Goal: Transaction & Acquisition: Purchase product/service

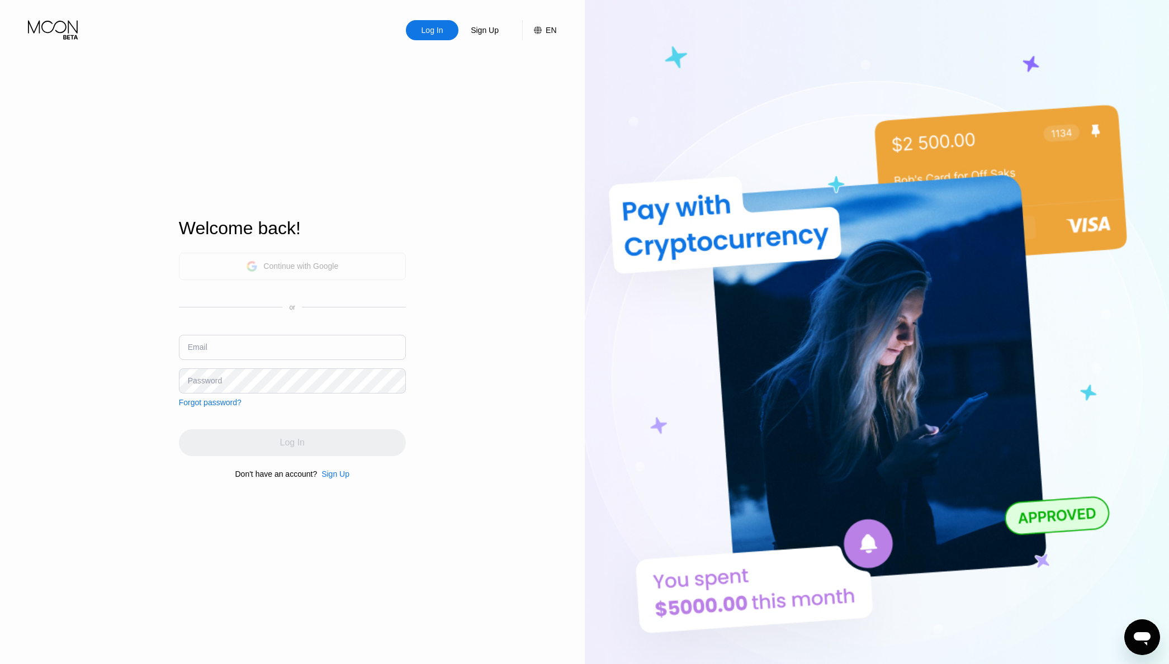
click at [308, 263] on div "Continue with Google" at bounding box center [300, 266] width 75 height 9
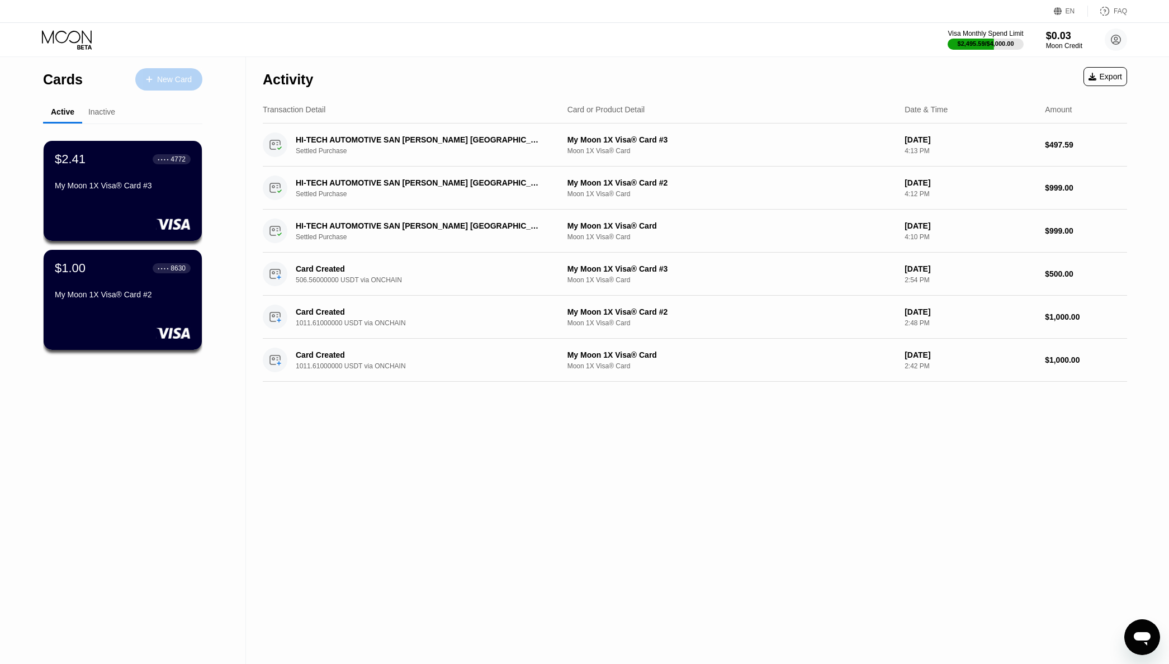
click at [183, 75] on div "New Card" at bounding box center [174, 80] width 35 height 10
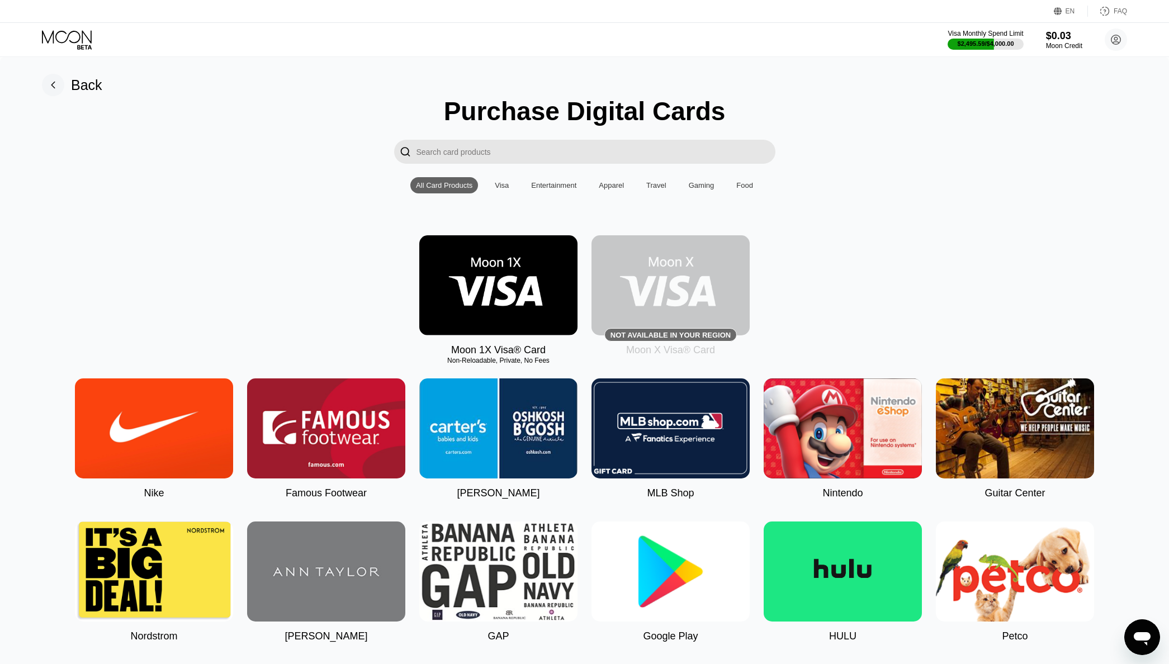
click at [45, 86] on rect at bounding box center [53, 85] width 22 height 22
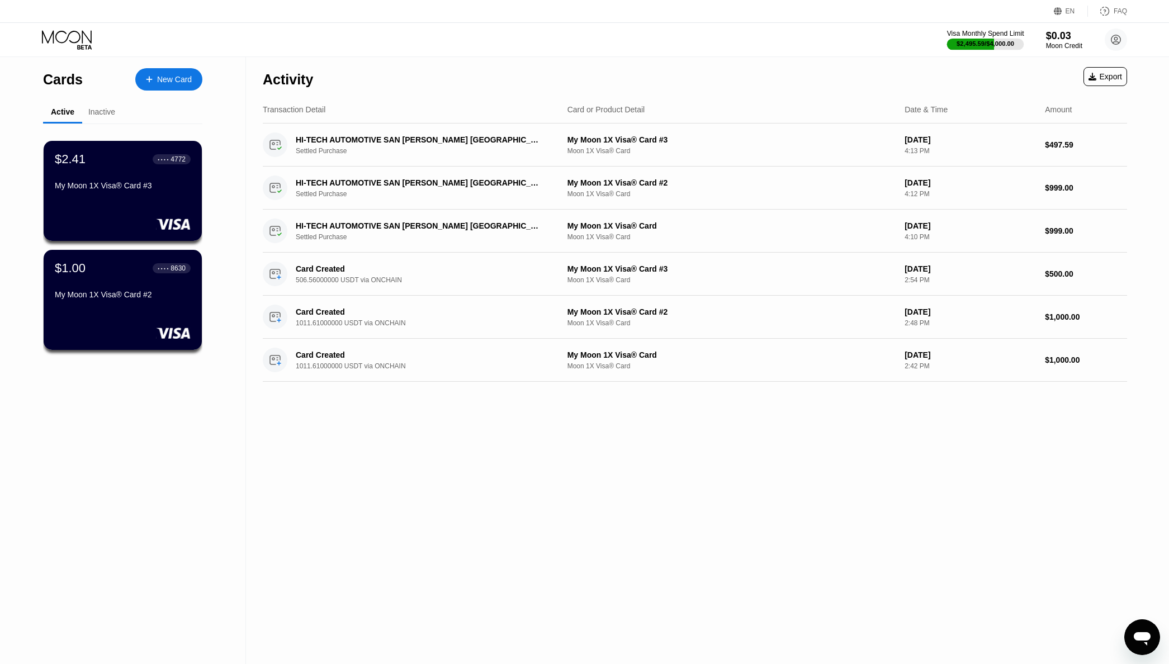
click at [1004, 45] on div "$2,495.59 / $4,000.00" at bounding box center [986, 43] width 58 height 7
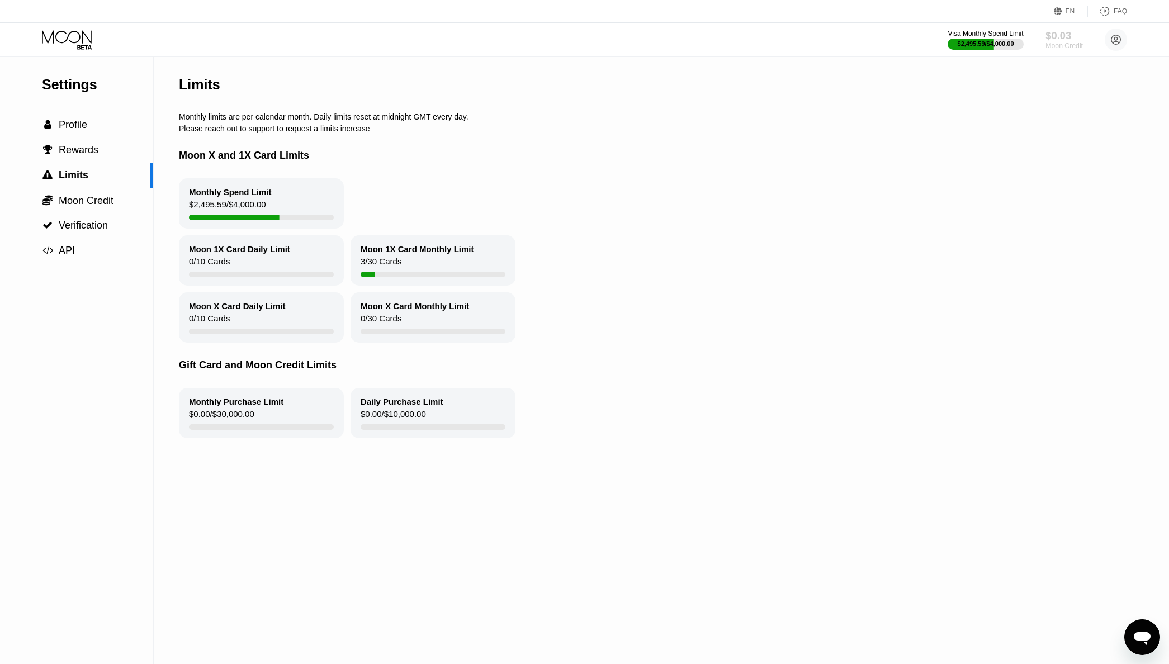
click at [1062, 44] on div "Moon Credit" at bounding box center [1064, 46] width 37 height 8
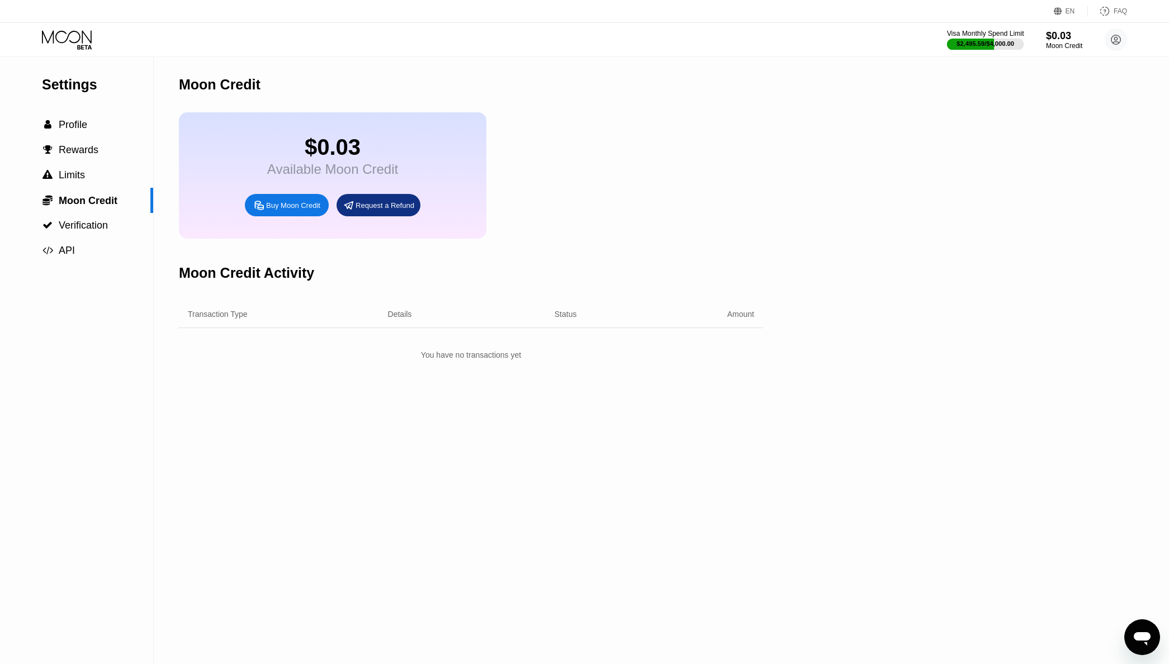
click at [1003, 40] on div "$2,495.59 / $4,000.00" at bounding box center [986, 43] width 58 height 7
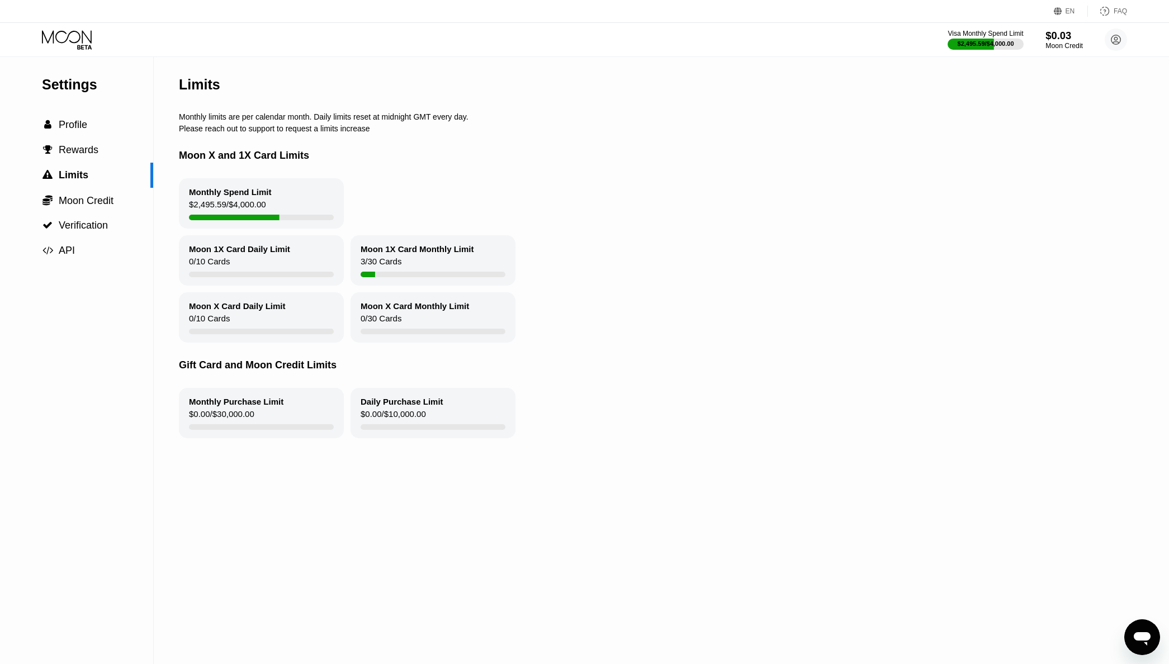
click at [1058, 42] on div "Moon Credit" at bounding box center [1064, 46] width 37 height 8
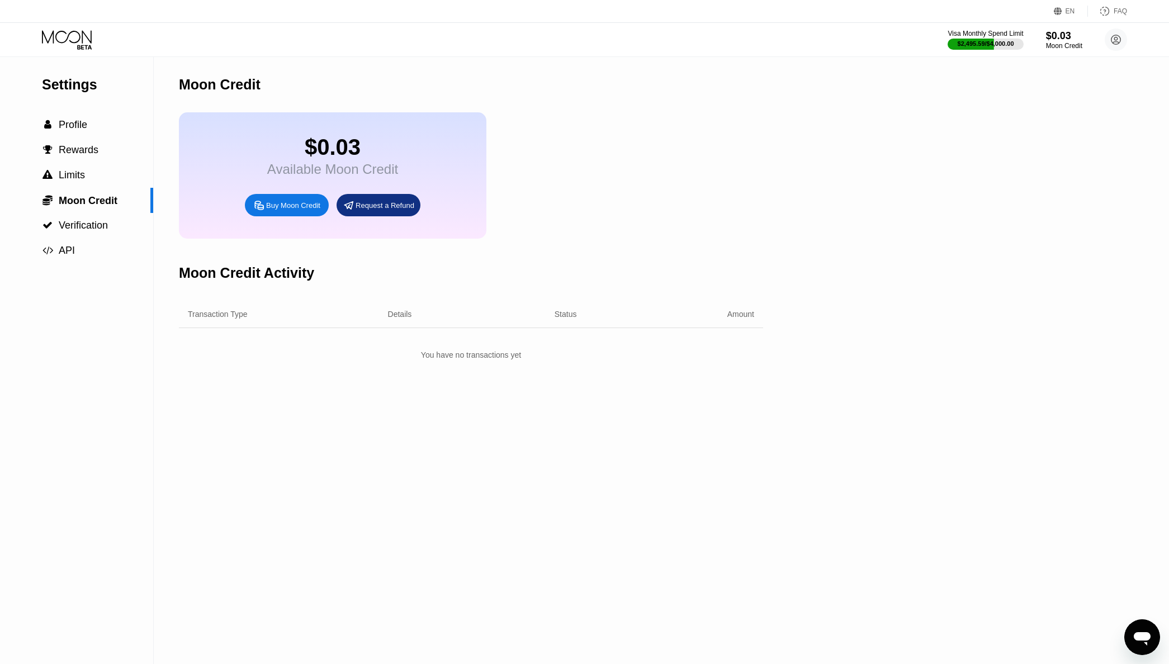
click at [309, 204] on div "Buy Moon Credit" at bounding box center [293, 206] width 54 height 10
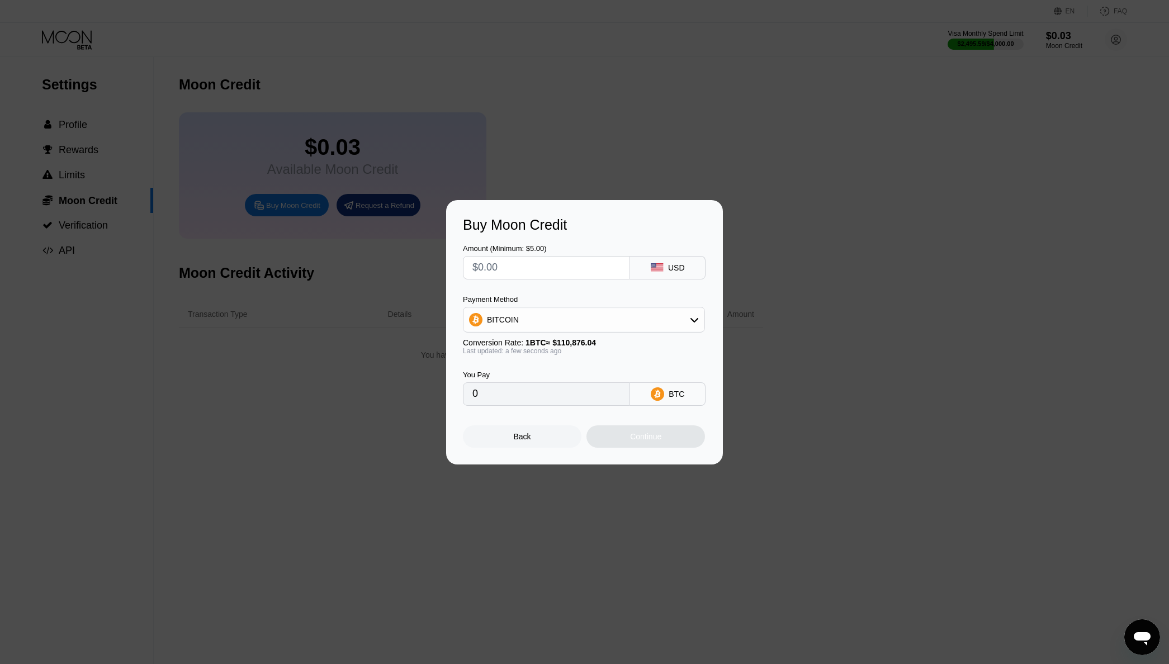
click at [550, 271] on input "text" at bounding box center [547, 268] width 148 height 22
type input "$1"
type input "0.00000902"
type input "$15"
type input "0.00013529"
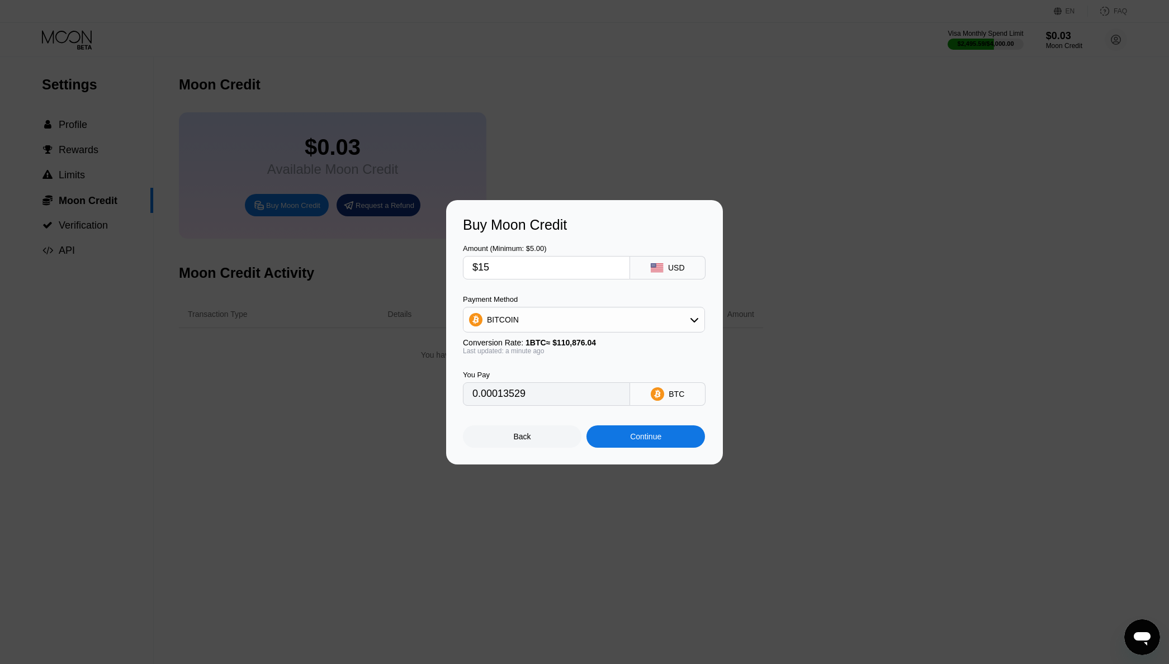
type input "$150"
type input "0.00135287"
type input "$1500"
type input "0.01352863"
type input "$1500"
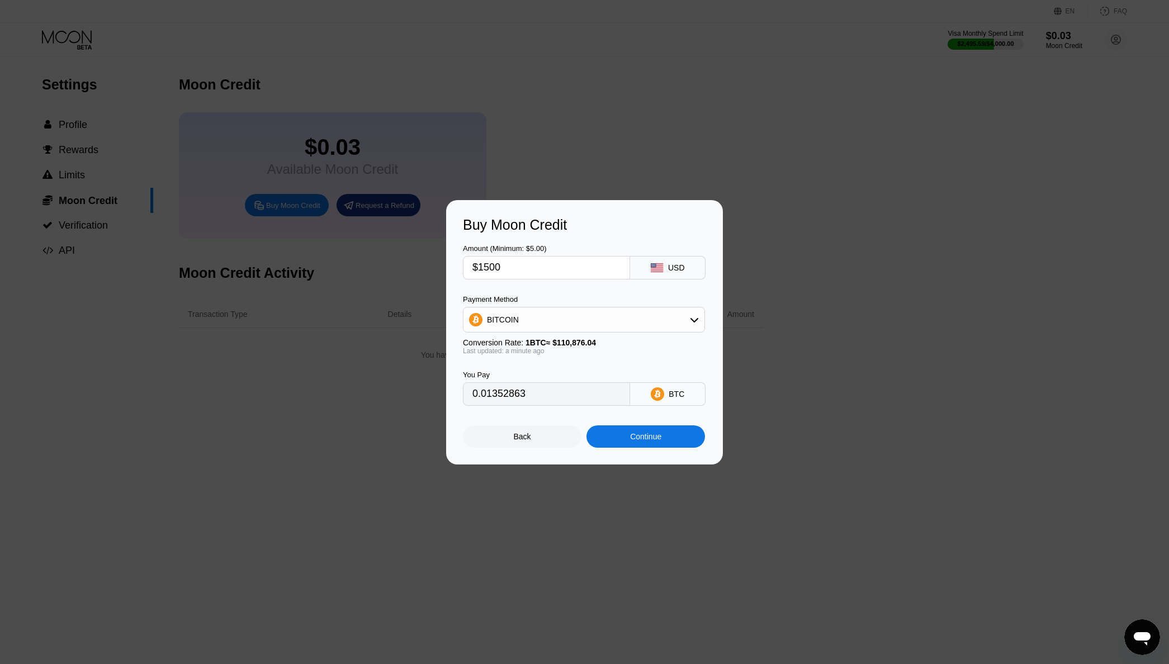
click at [680, 319] on div "BITCOIN" at bounding box center [584, 320] width 241 height 22
click at [590, 371] on div "USDT on TRON" at bounding box center [590, 375] width 211 height 9
type input "1515.15"
click at [643, 436] on div "Continue" at bounding box center [645, 436] width 31 height 9
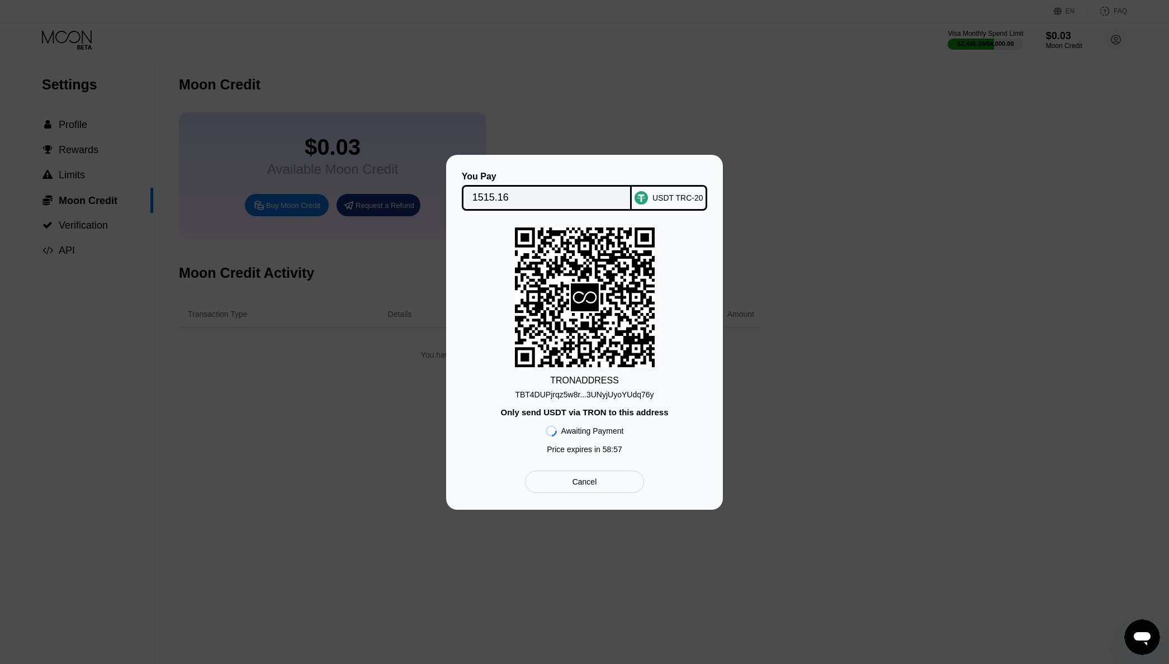
click at [654, 394] on div "TBT4DUPjrqz5w8r...3UNyjUyoYUdq76y" at bounding box center [584, 394] width 139 height 9
click at [584, 206] on input "1515.16" at bounding box center [547, 198] width 149 height 22
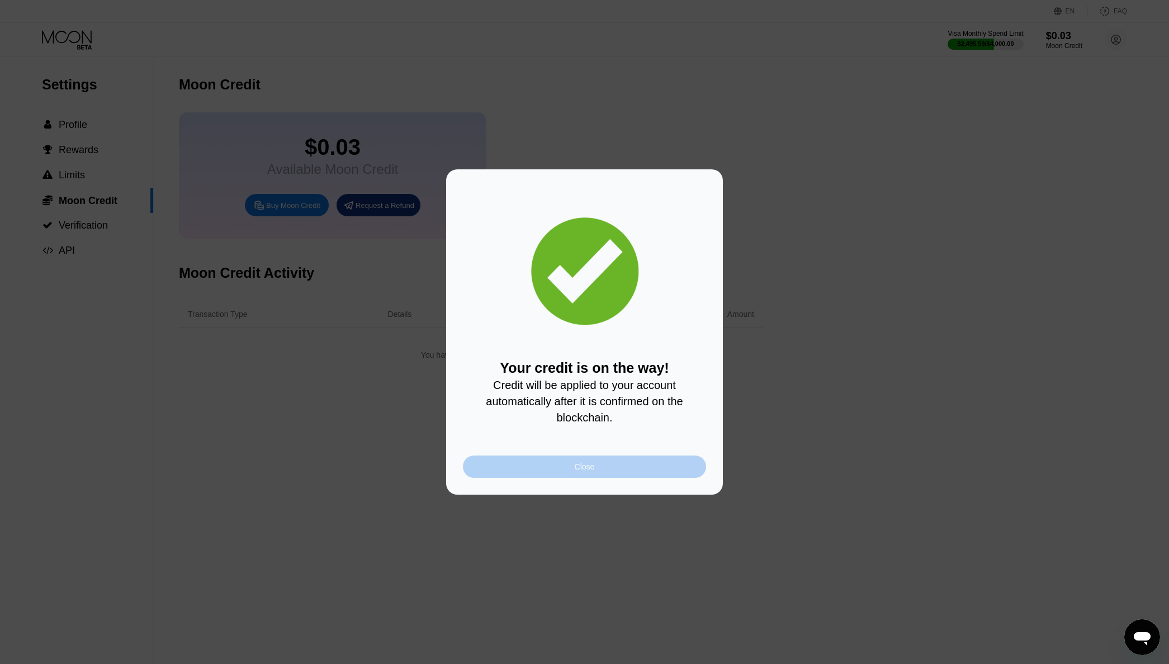
click at [627, 468] on div "Close" at bounding box center [584, 467] width 243 height 22
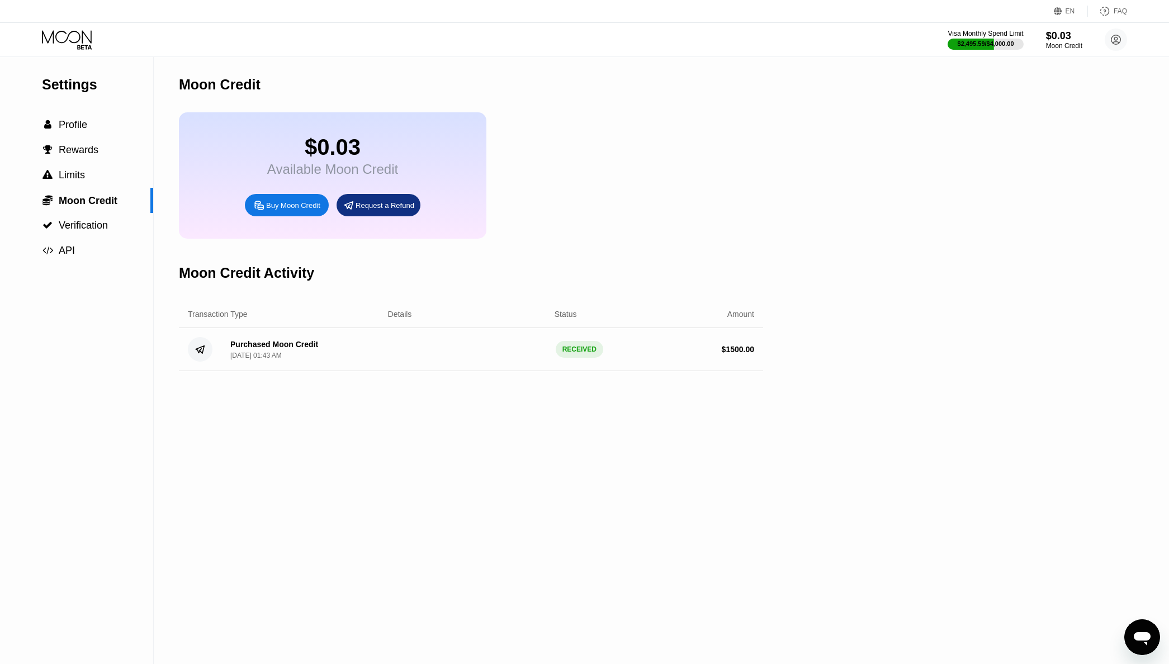
click at [87, 43] on icon at bounding box center [68, 40] width 52 height 20
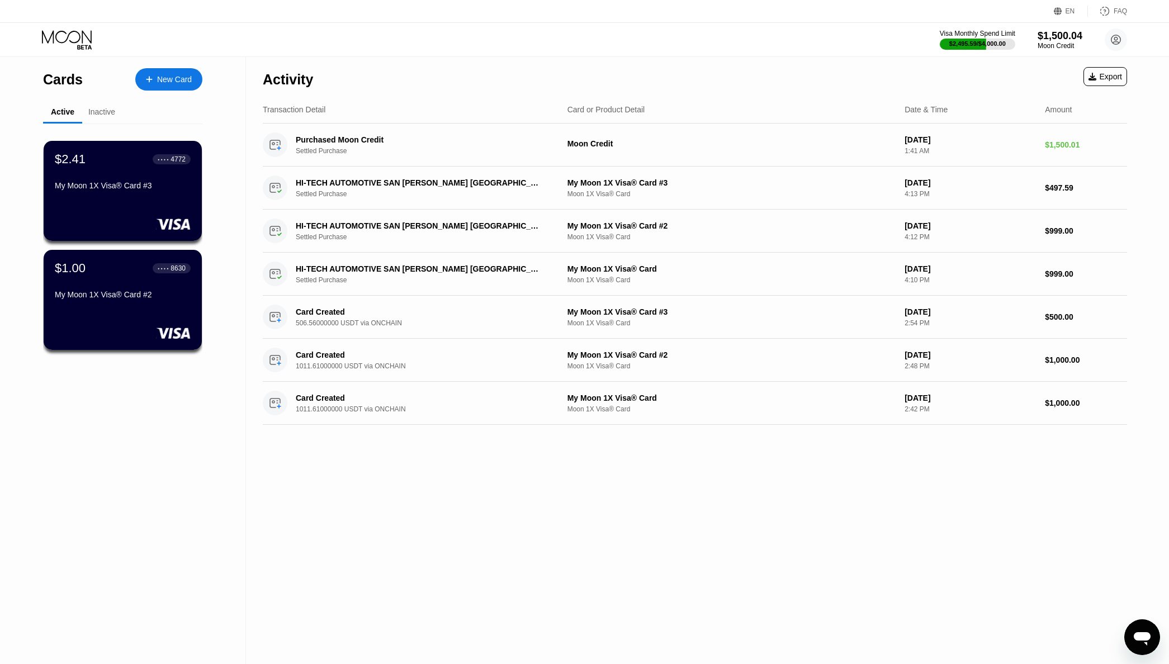
click at [183, 84] on div "New Card" at bounding box center [174, 80] width 35 height 10
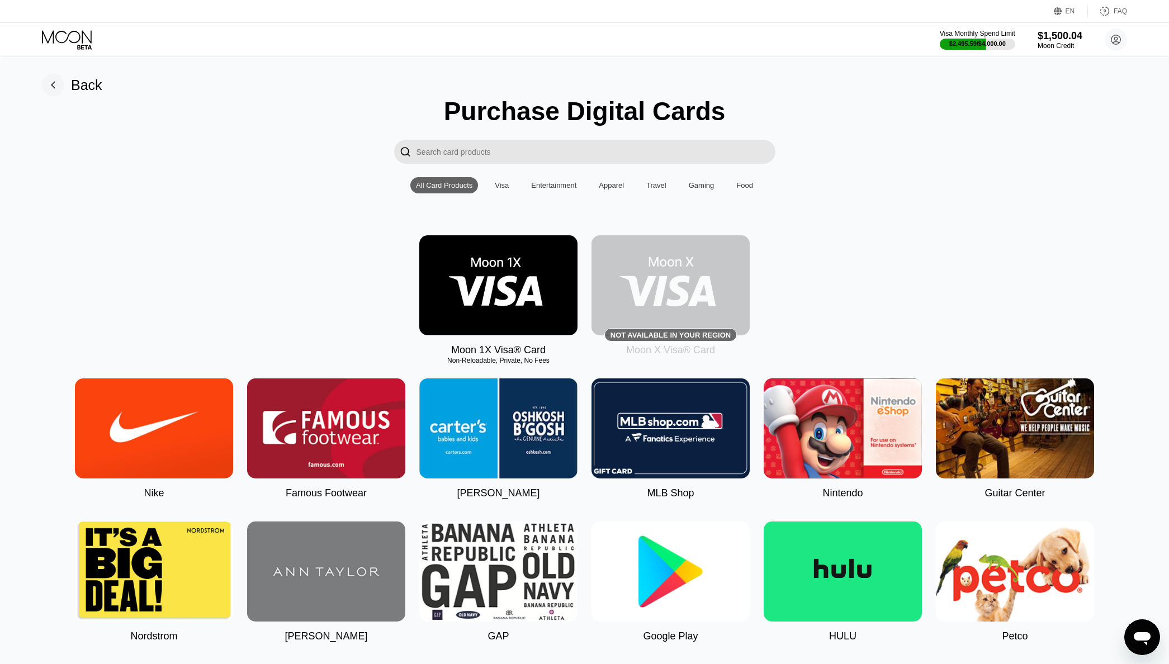
click at [521, 268] on img at bounding box center [498, 285] width 158 height 100
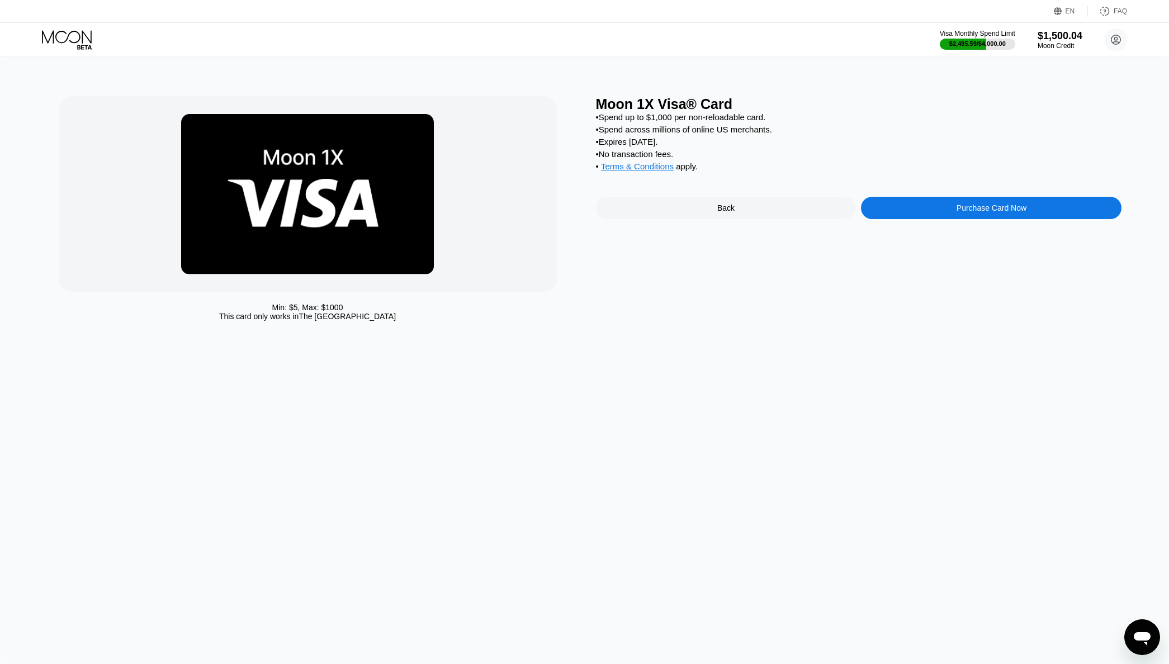
click at [970, 209] on div "Purchase Card Now" at bounding box center [992, 208] width 70 height 9
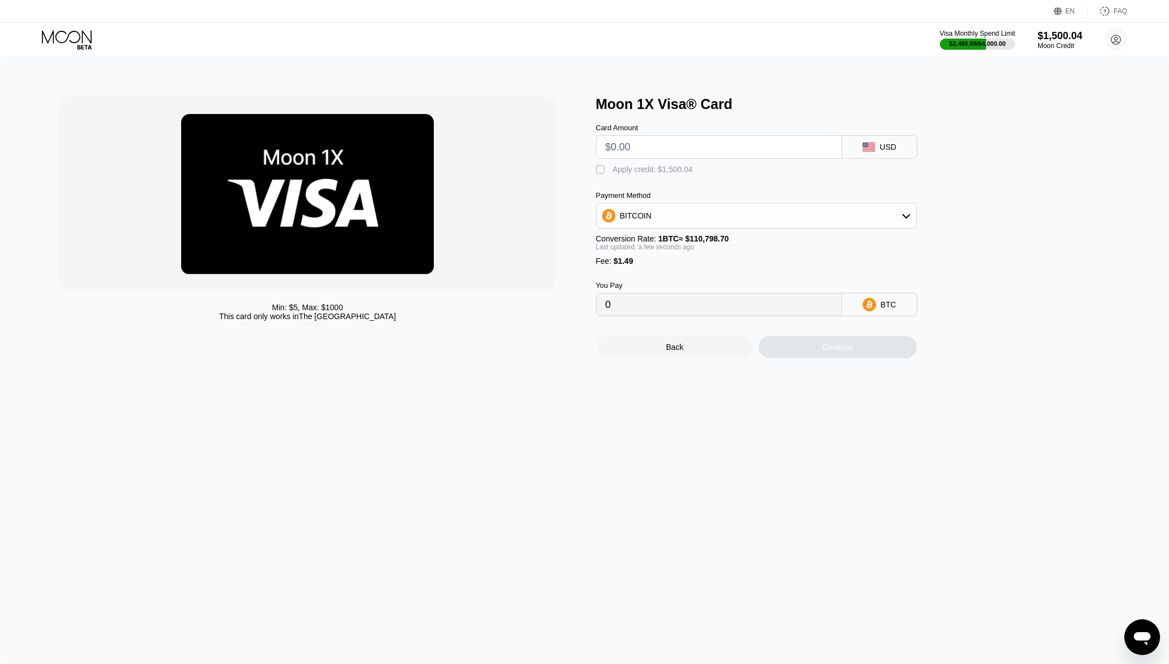
click at [698, 142] on input "text" at bounding box center [719, 147] width 227 height 22
click at [599, 168] on div "" at bounding box center [601, 169] width 11 height 11
click at [652, 146] on input "text" at bounding box center [719, 147] width 227 height 22
type input "$1500"
type input "0.00001309"
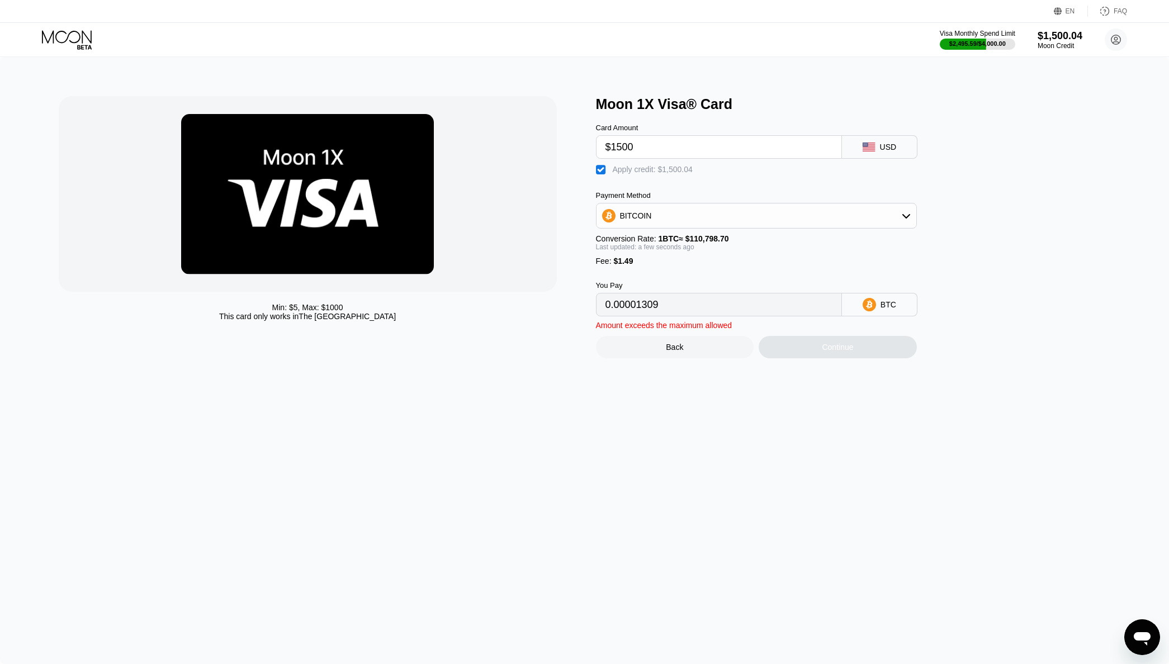
type input "$150"
type input "0"
type input "$1000"
click at [847, 352] on div "Continue" at bounding box center [837, 347] width 31 height 9
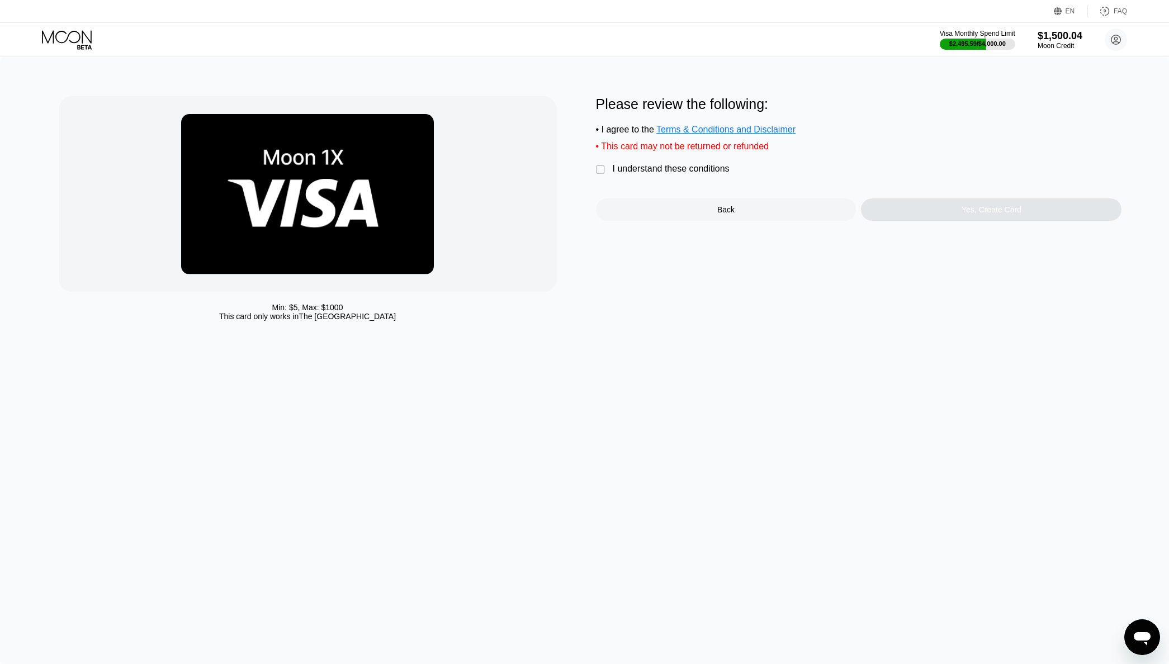
click at [641, 164] on div "I understand these conditions" at bounding box center [671, 169] width 117 height 10
click at [951, 211] on div "Yes, Create Card" at bounding box center [991, 210] width 261 height 22
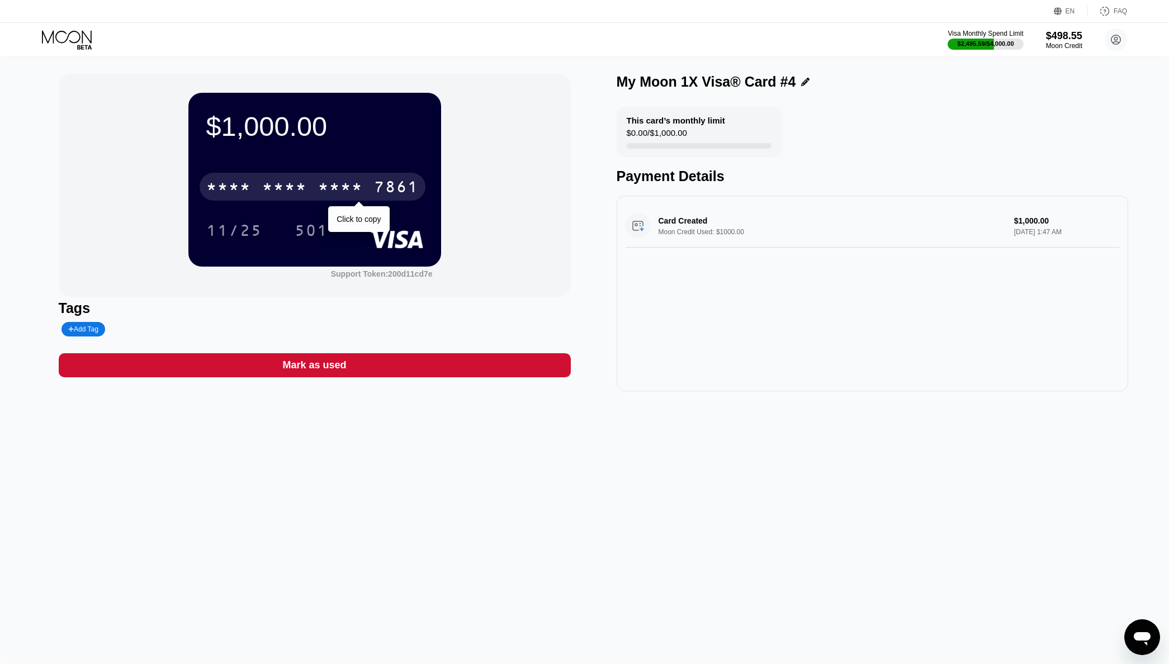
click at [348, 189] on div "* * * *" at bounding box center [340, 189] width 45 height 18
click at [344, 192] on div "2276" at bounding box center [340, 189] width 45 height 18
click at [80, 43] on icon at bounding box center [68, 40] width 52 height 20
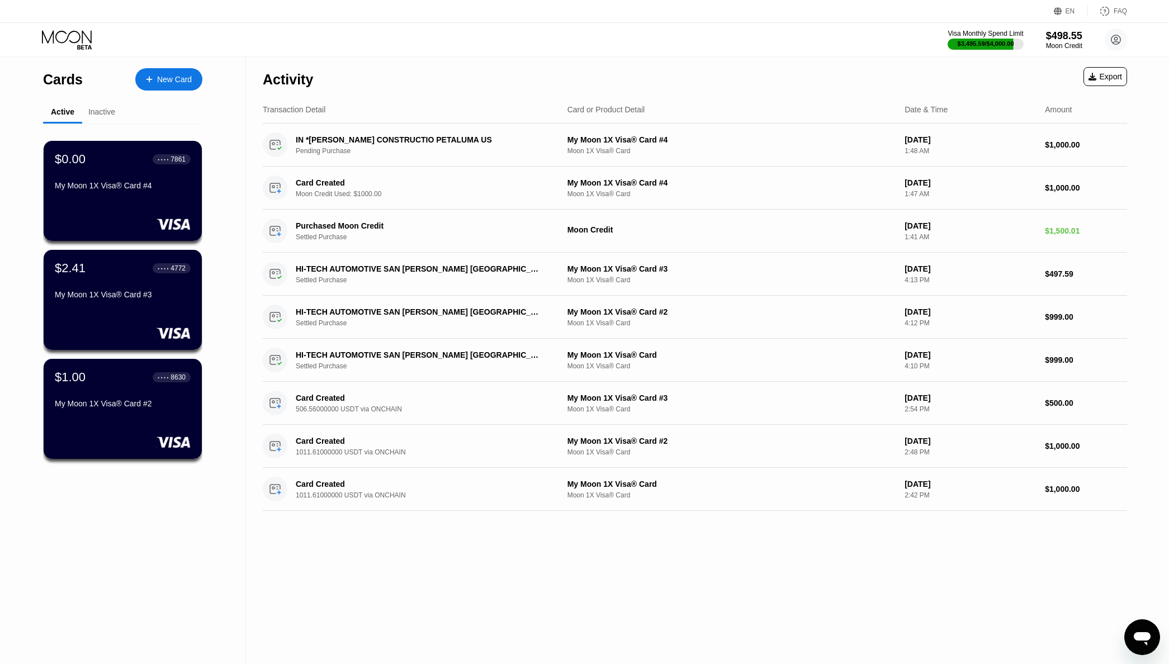
click at [168, 79] on div "New Card" at bounding box center [174, 80] width 35 height 10
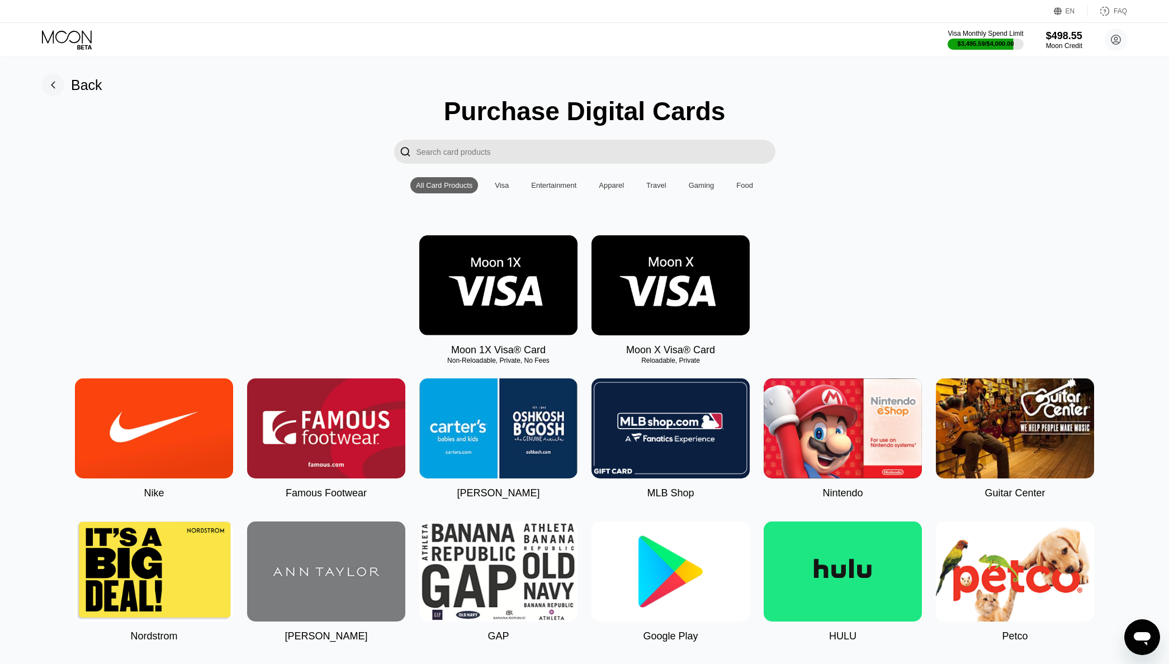
click at [492, 271] on img at bounding box center [498, 285] width 158 height 100
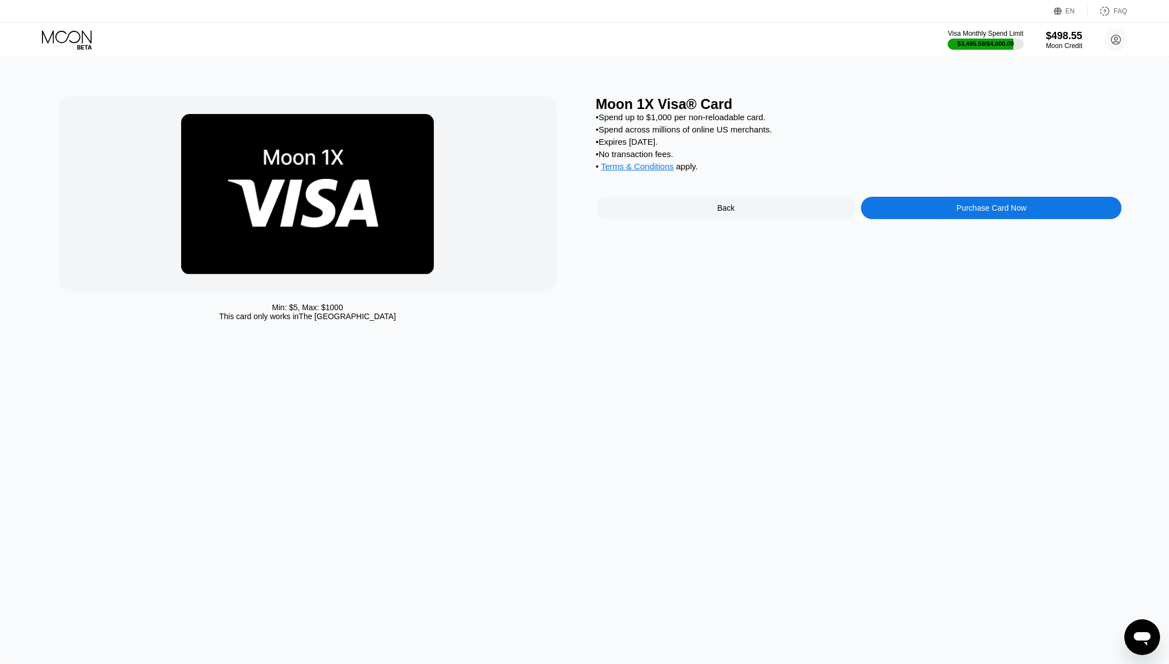
click at [82, 43] on icon at bounding box center [68, 40] width 52 height 20
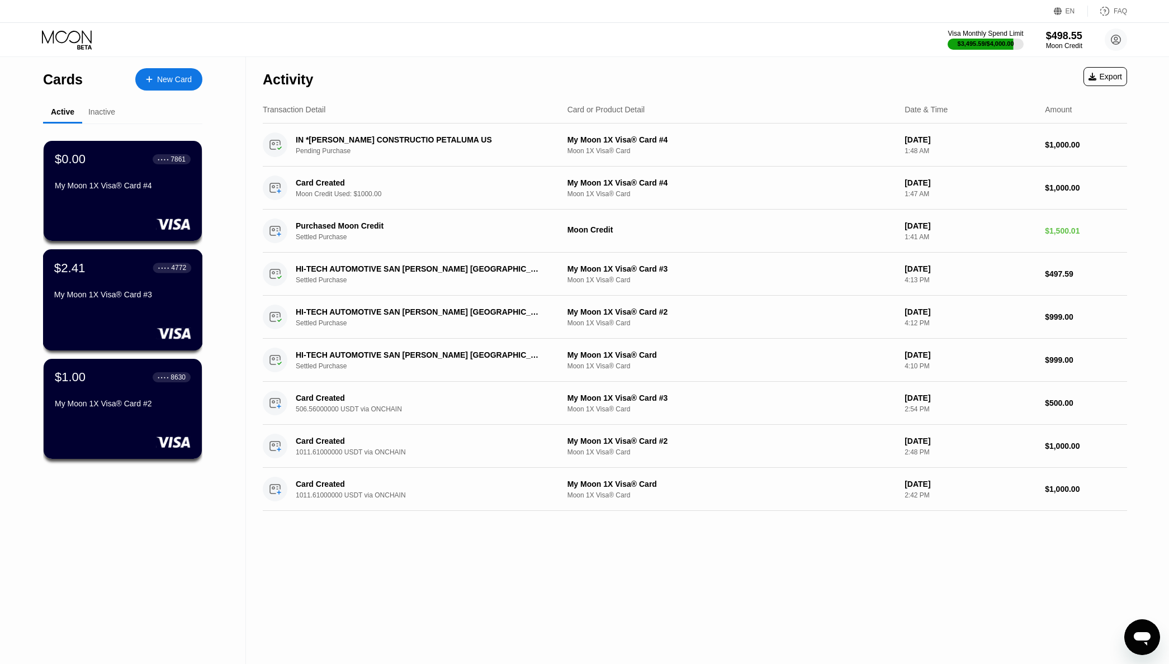
click at [161, 285] on div "$2.41 ● ● ● ● 4772 My Moon 1X Visa® Card #3" at bounding box center [122, 282] width 137 height 43
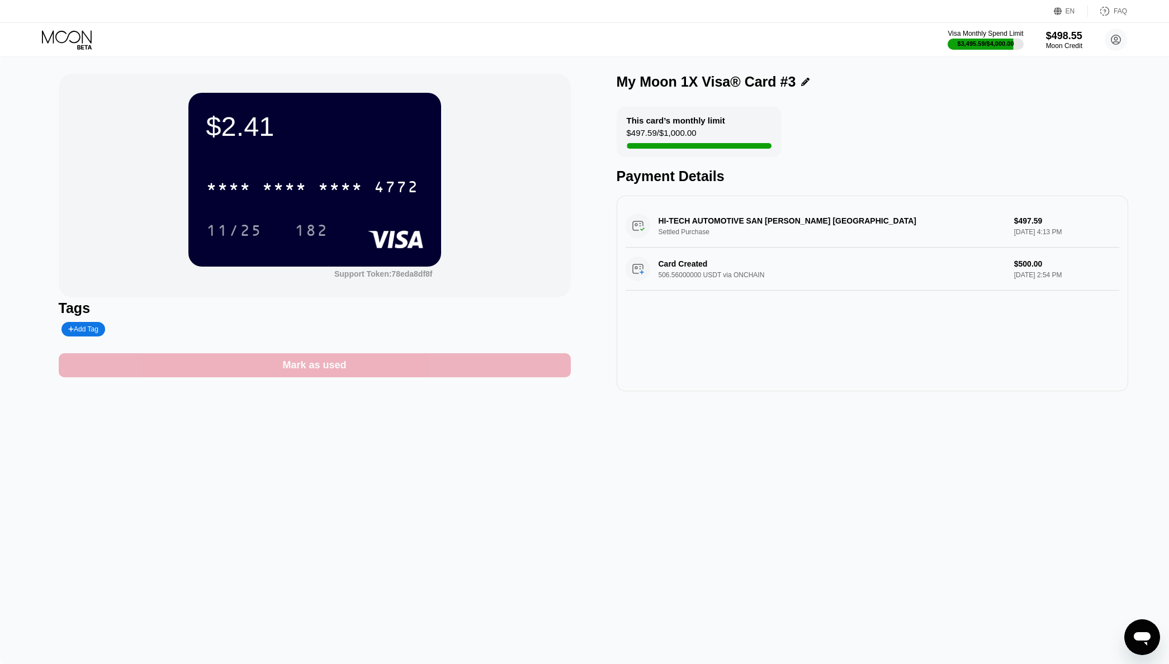
click at [347, 367] on div "Mark as used" at bounding box center [315, 365] width 512 height 24
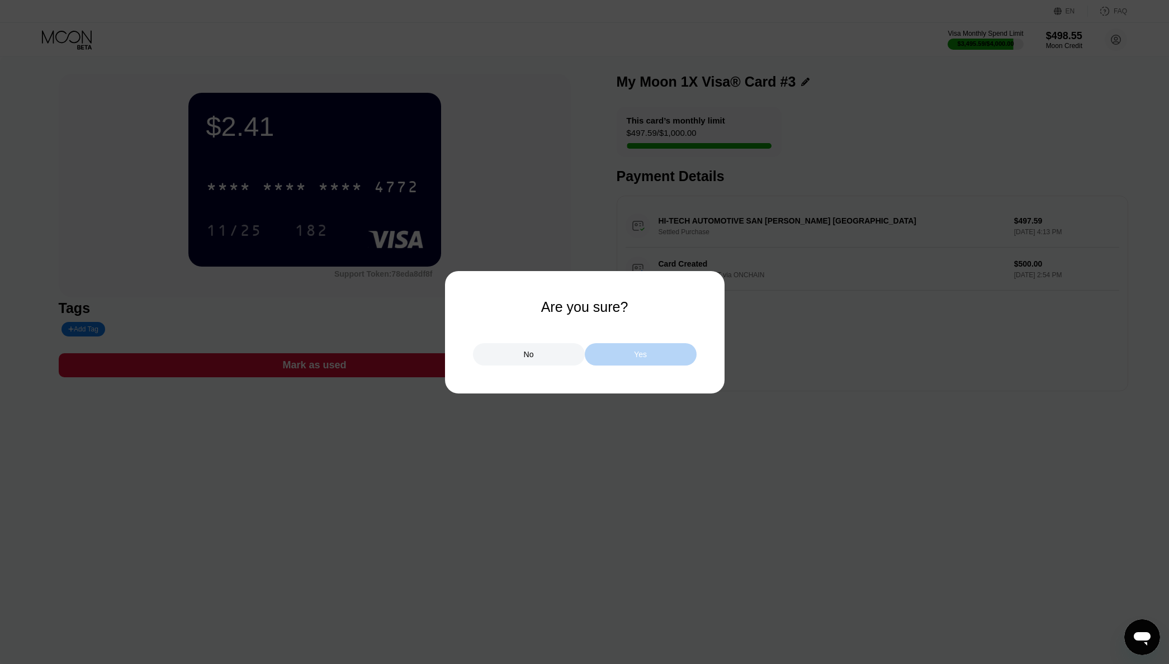
click at [629, 355] on div "Yes" at bounding box center [641, 354] width 112 height 22
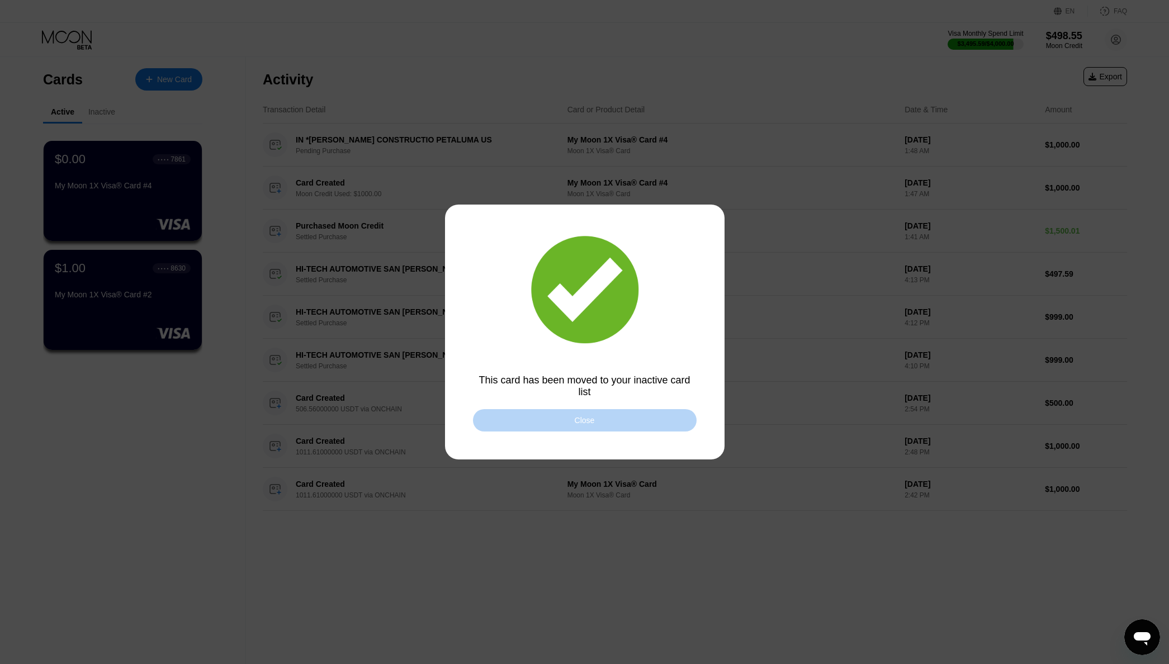
click at [623, 422] on div "Close" at bounding box center [585, 420] width 224 height 22
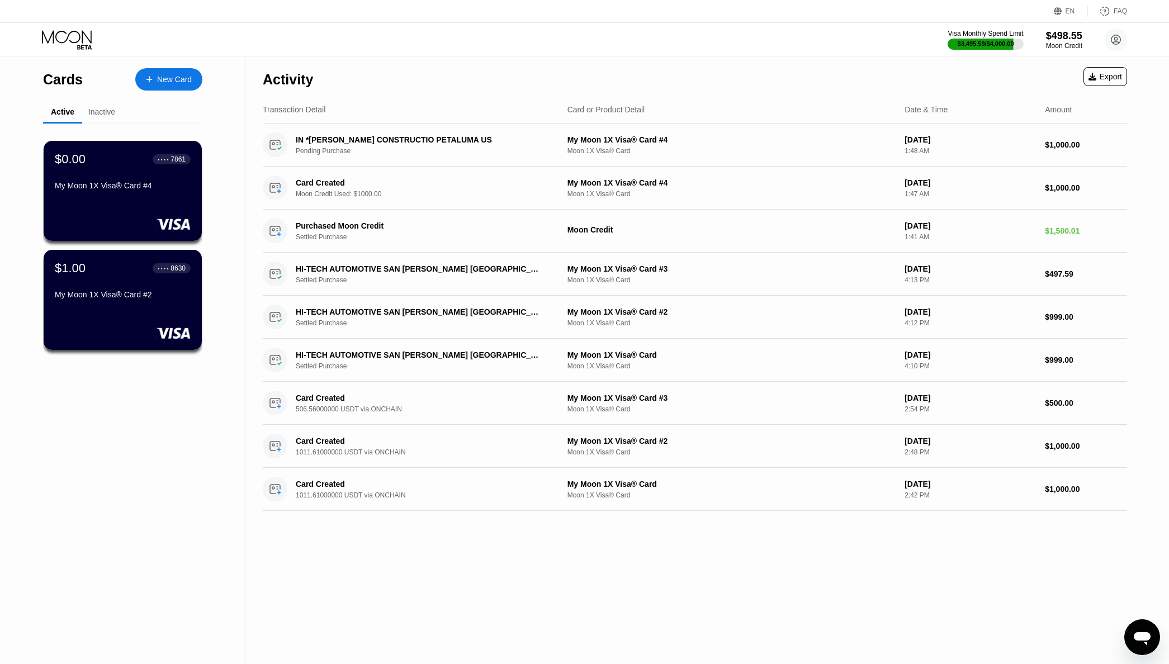
click at [100, 114] on div "Inactive" at bounding box center [101, 111] width 27 height 9
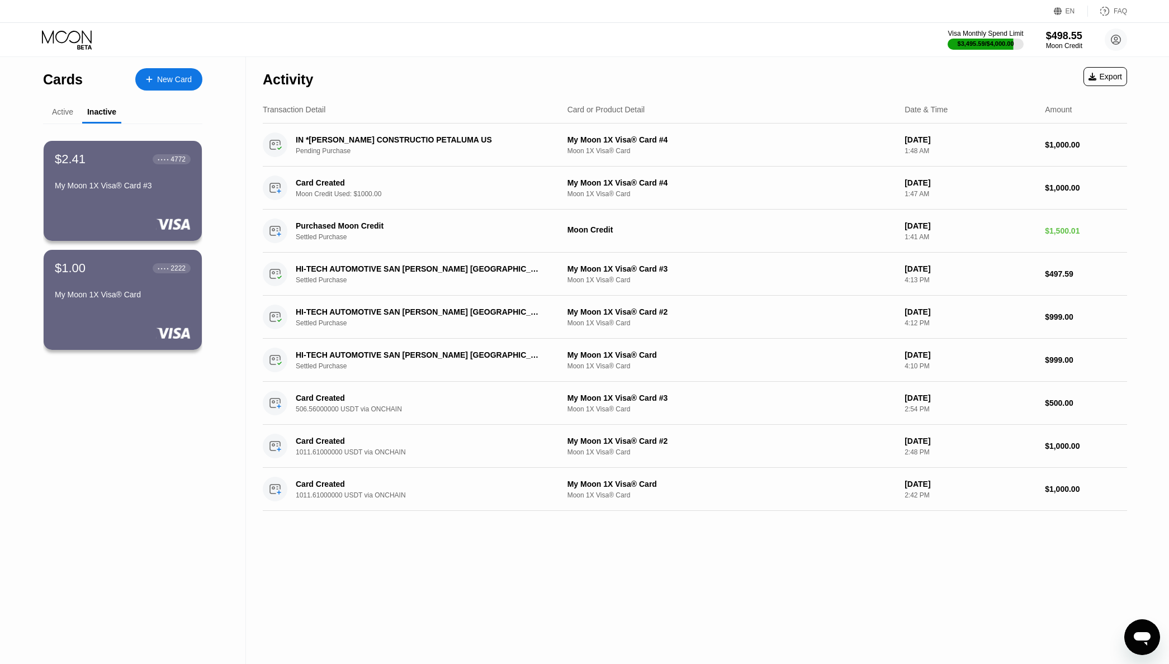
click at [68, 115] on div "Active" at bounding box center [62, 111] width 21 height 9
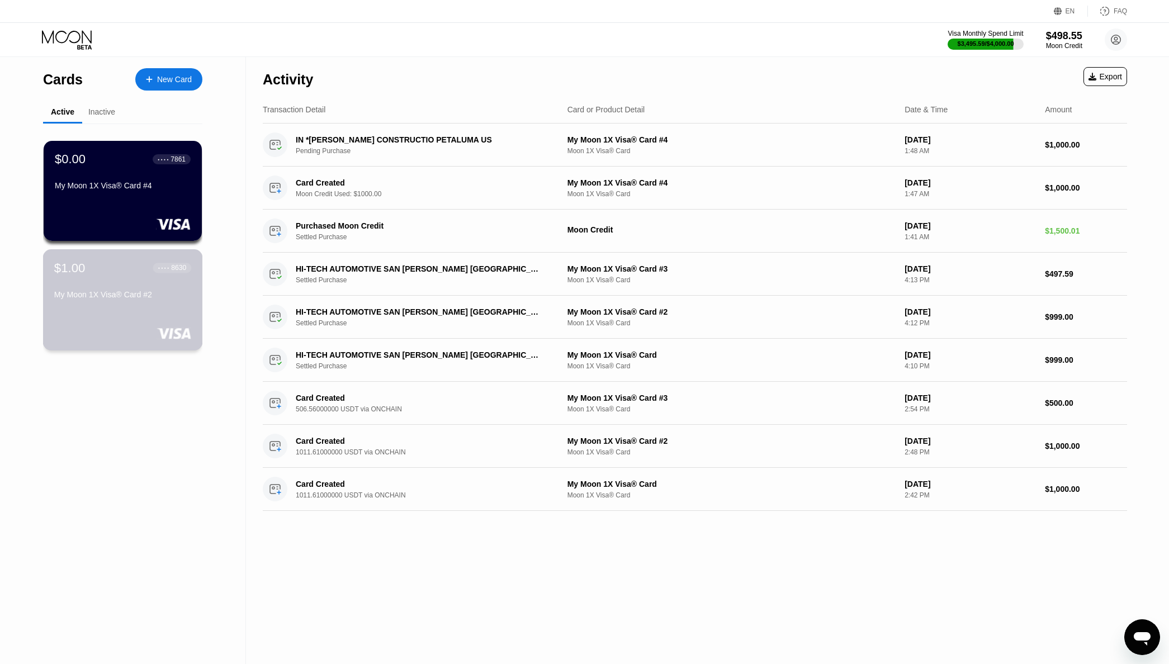
click at [173, 285] on div "$1.00 ● ● ● ● 8630 My Moon 1X Visa® Card #2" at bounding box center [122, 282] width 137 height 43
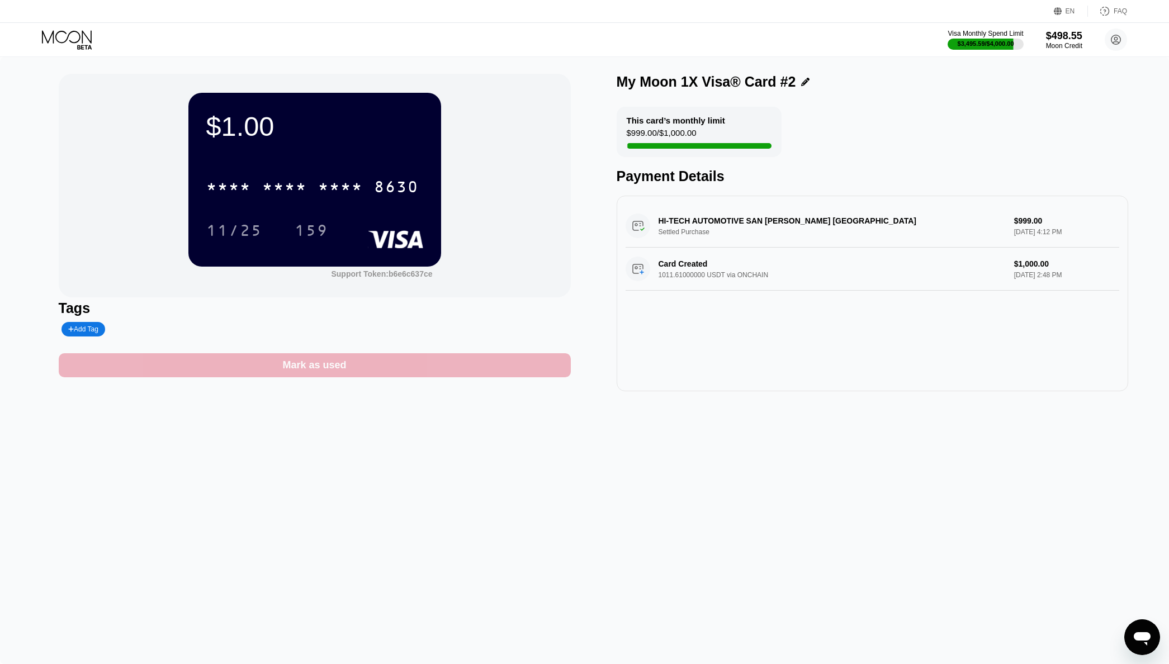
click at [344, 365] on div "Mark as used" at bounding box center [314, 365] width 64 height 13
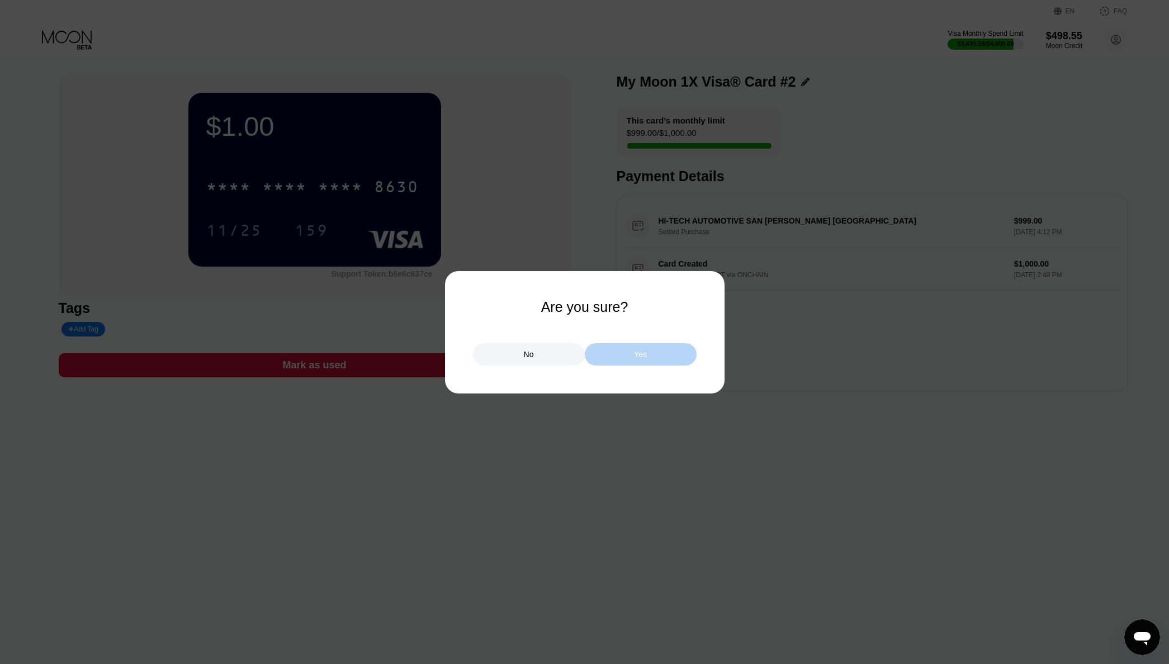
click at [626, 356] on div "Yes" at bounding box center [641, 354] width 112 height 22
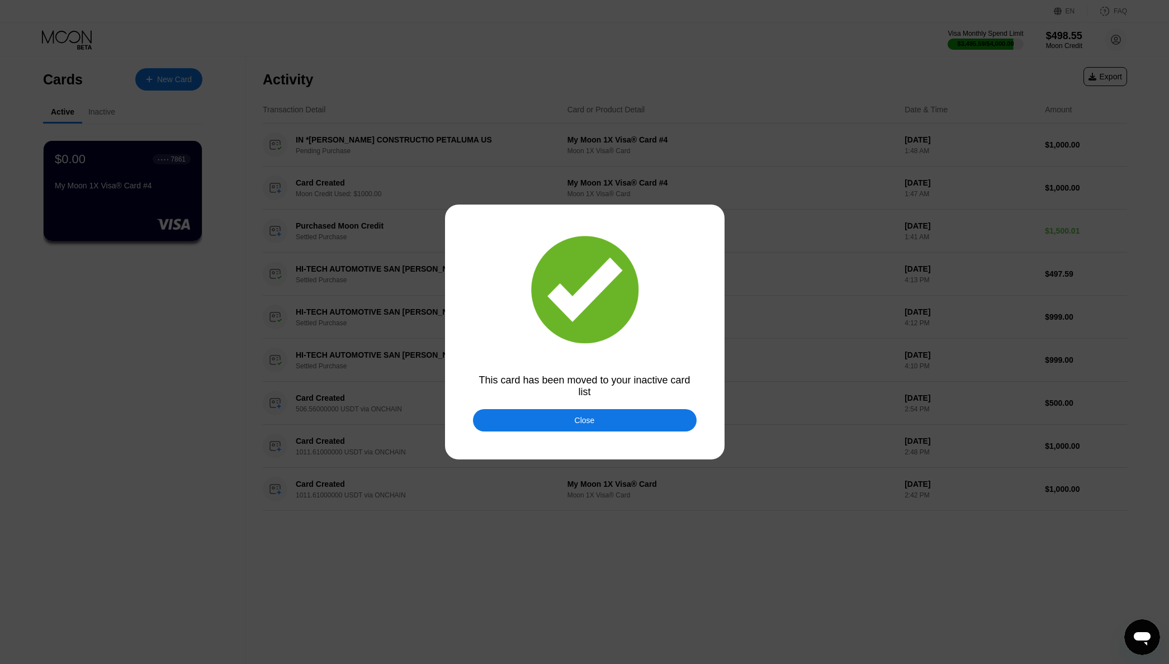
click at [602, 416] on div "Close" at bounding box center [585, 420] width 224 height 22
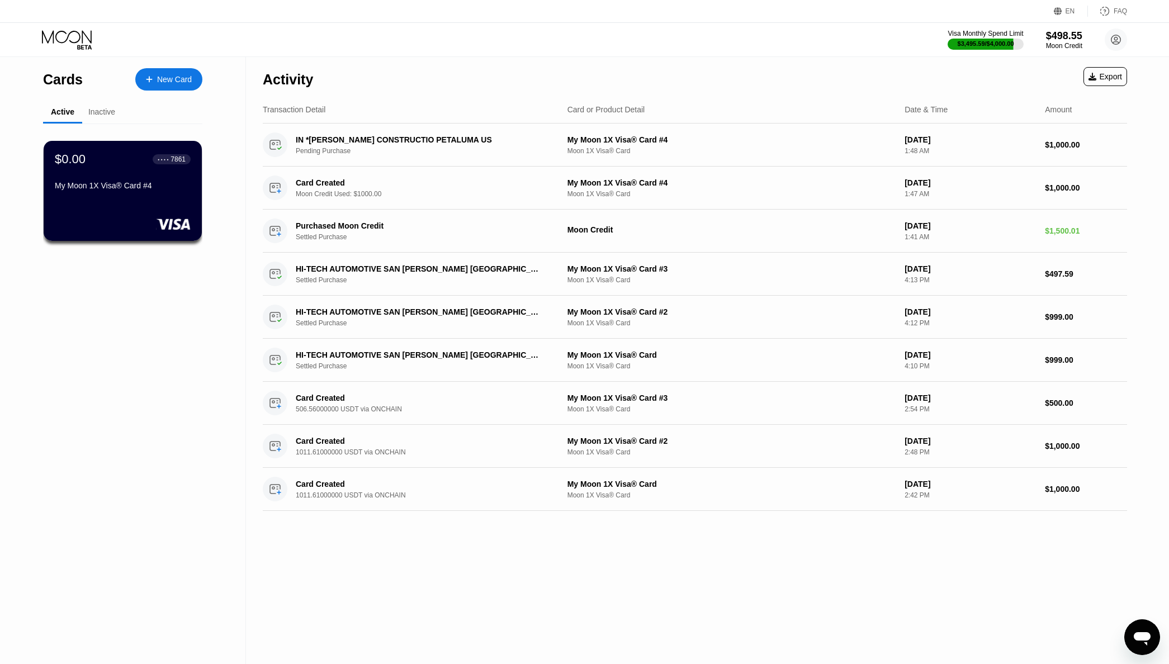
click at [185, 87] on div "New Card" at bounding box center [168, 79] width 67 height 22
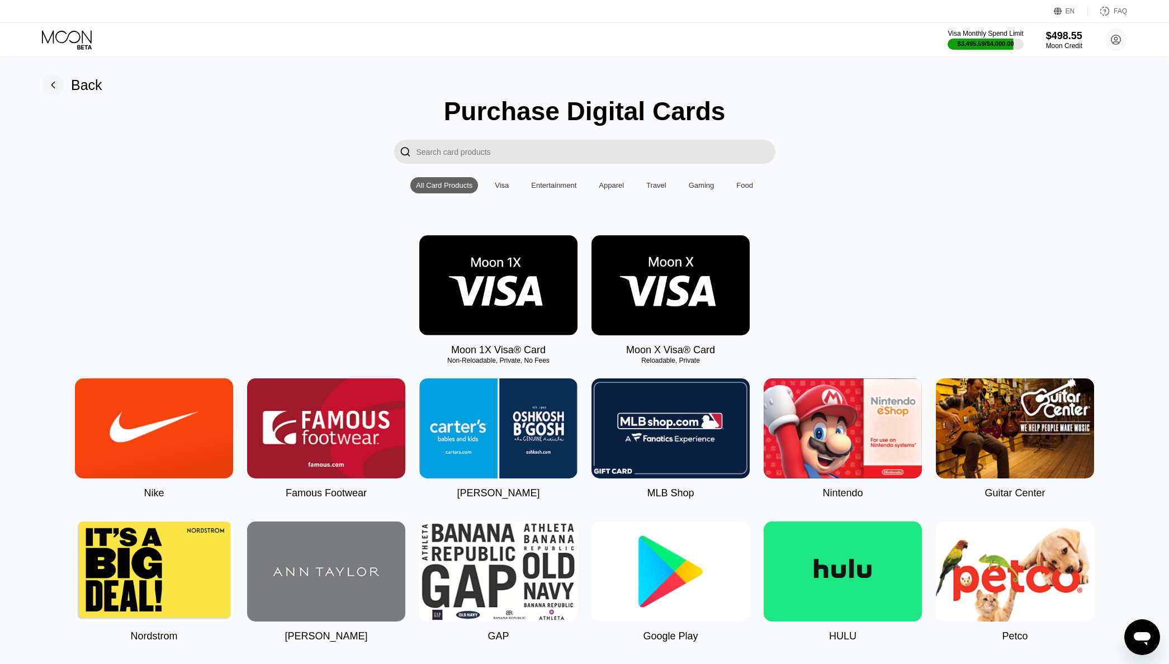
click at [527, 303] on img at bounding box center [498, 285] width 158 height 100
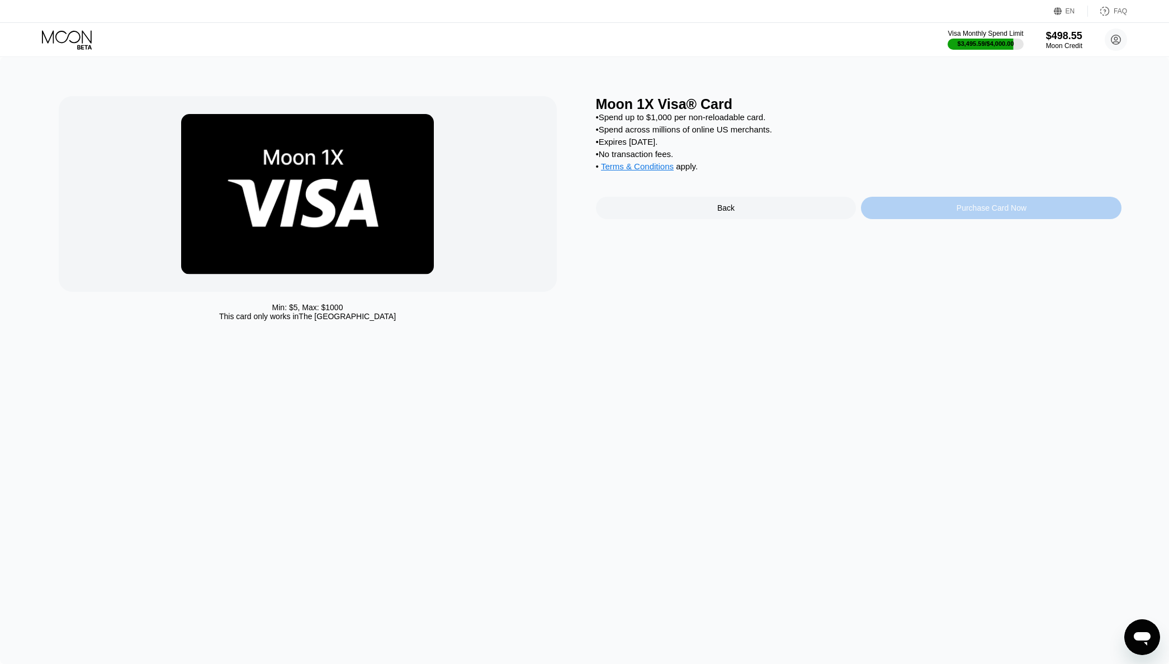
click at [954, 210] on div "Purchase Card Now" at bounding box center [991, 208] width 261 height 22
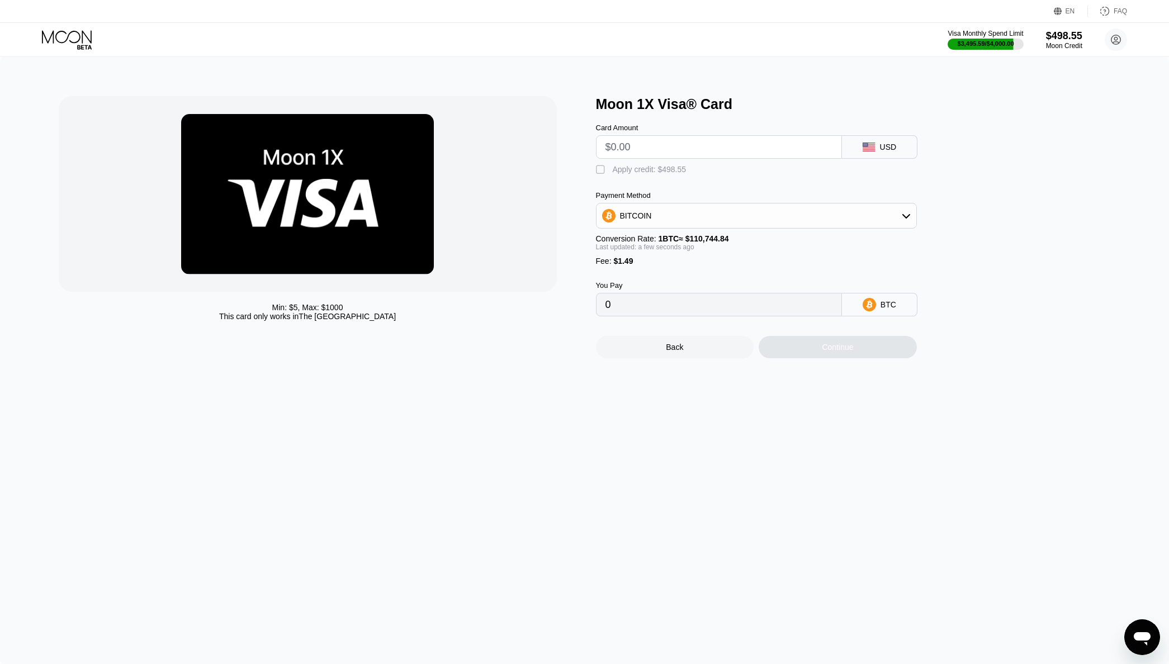
click at [759, 149] on input "text" at bounding box center [719, 147] width 227 height 22
type input "$4"
type input "0.00004958"
type input "$49"
type input "0.00045592"
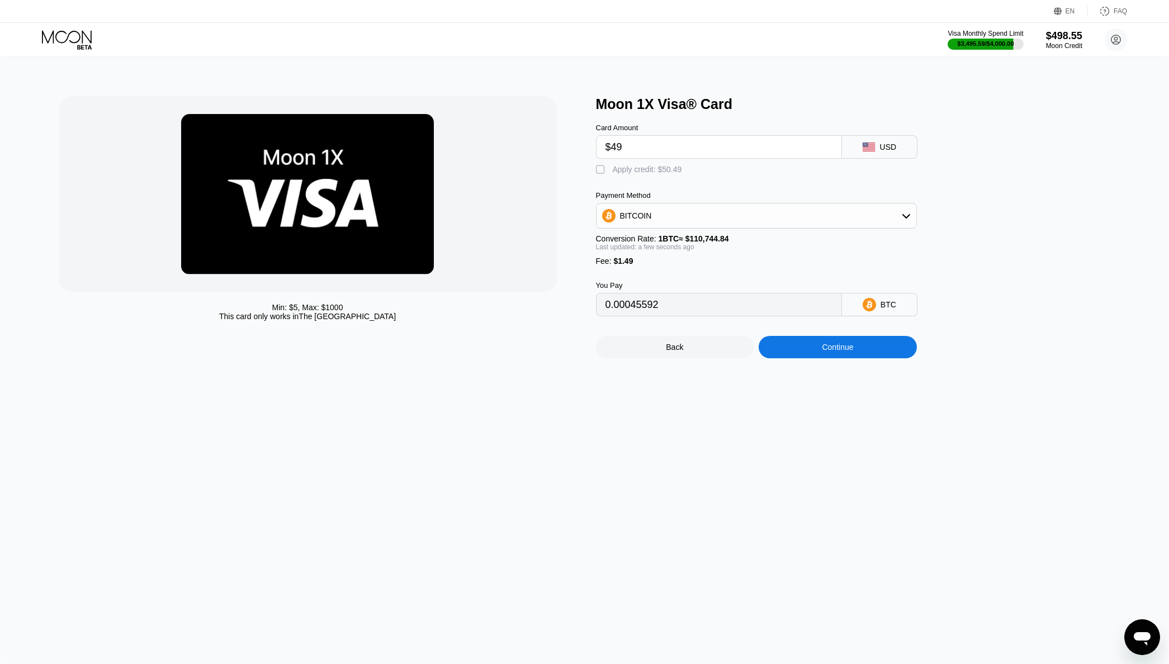
type input "$498"
type input "0.00451028"
type input "$498.5"
type input "0.00451480"
type input "$498.55"
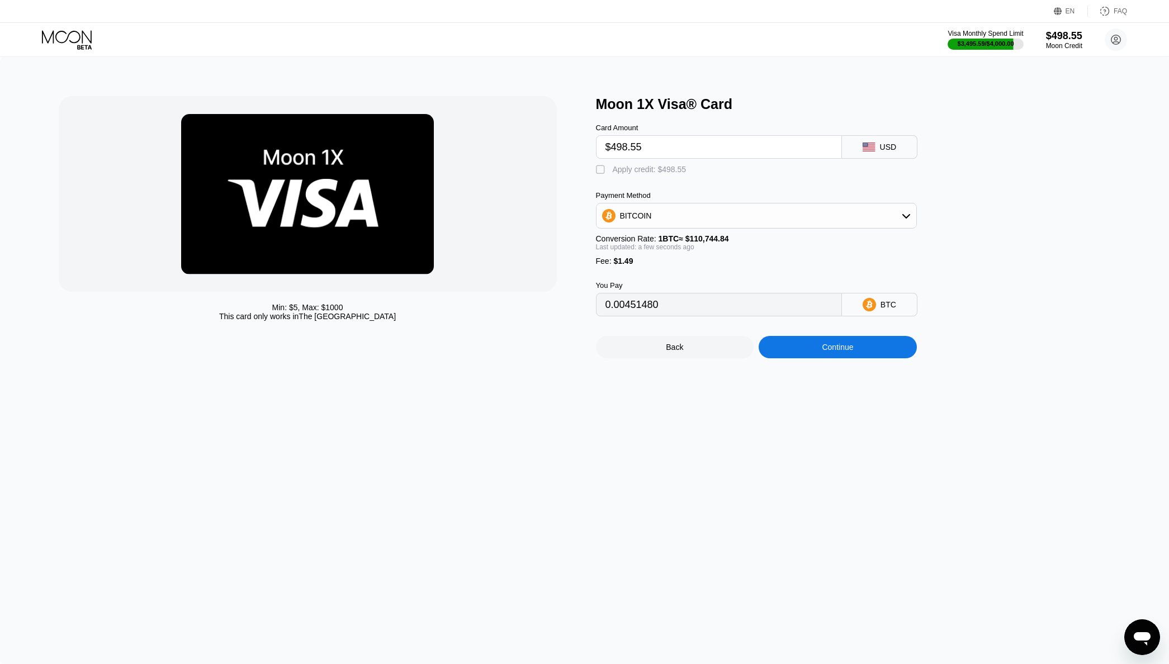
type input "0.00451525"
type input "$498.55"
click at [601, 171] on div "" at bounding box center [601, 169] width 11 height 11
type input "0.00001346"
click at [690, 147] on input "$498.55" at bounding box center [719, 147] width 227 height 22
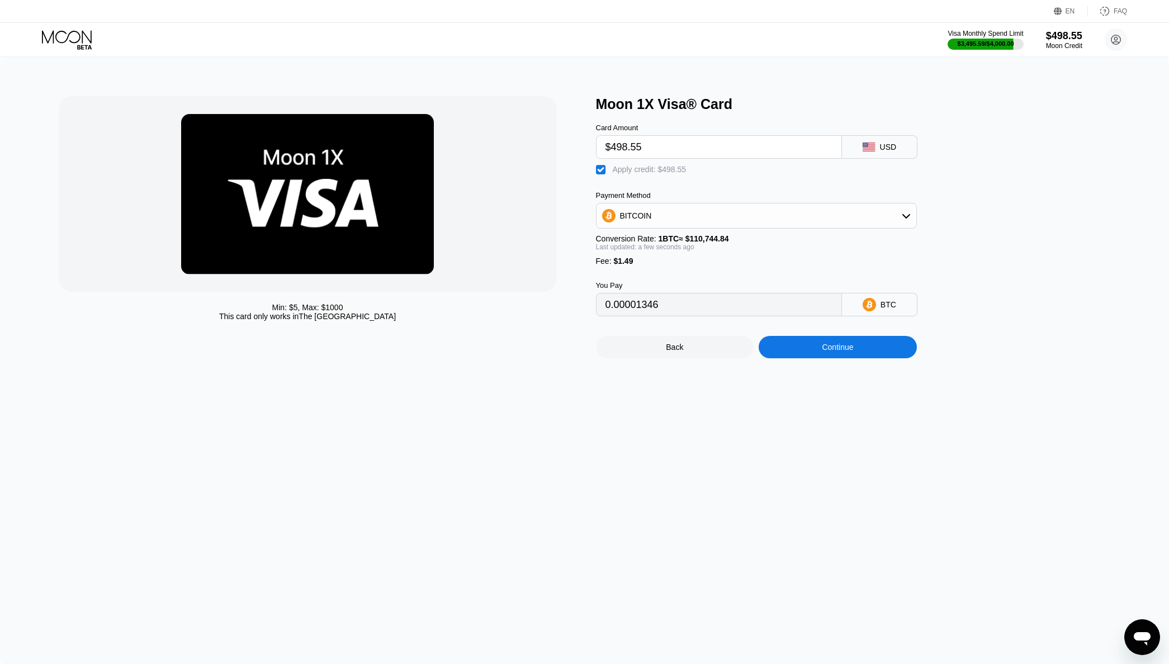
type input "$498.5"
type input "0.00001301"
type input "$498."
type input "0.00000849"
click at [730, 70] on div "Min: $ 5 , Max: $ 1000 This card only works in The United States Moon 1X Visa® …" at bounding box center [584, 360] width 1169 height 607
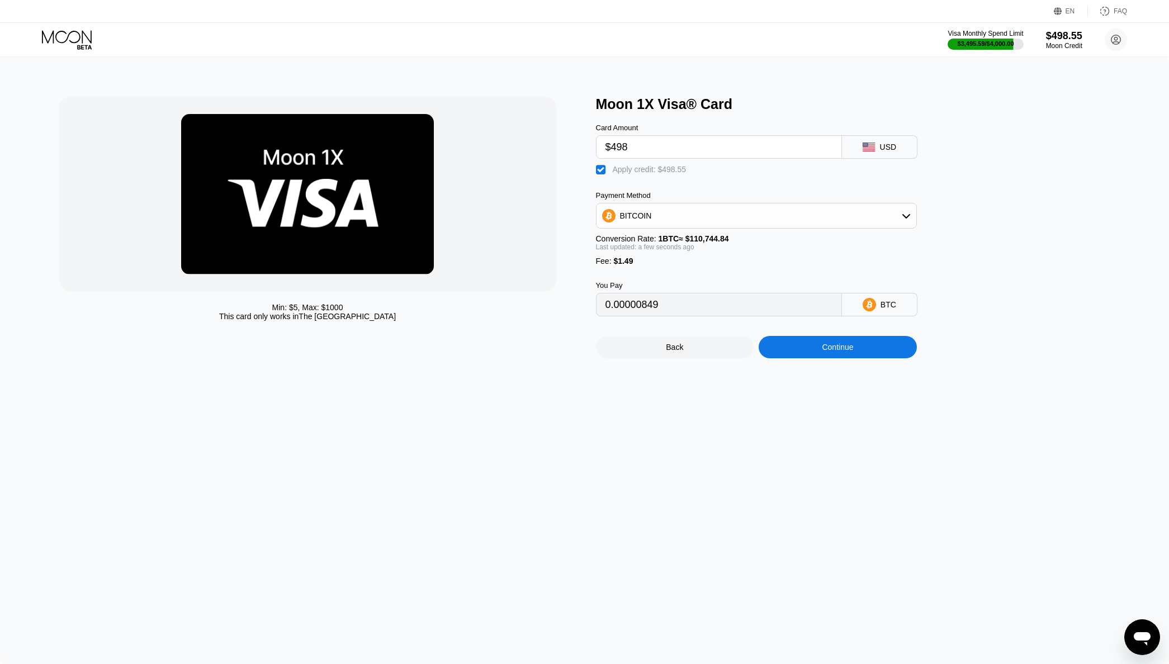
click at [835, 348] on div "Continue" at bounding box center [837, 347] width 31 height 9
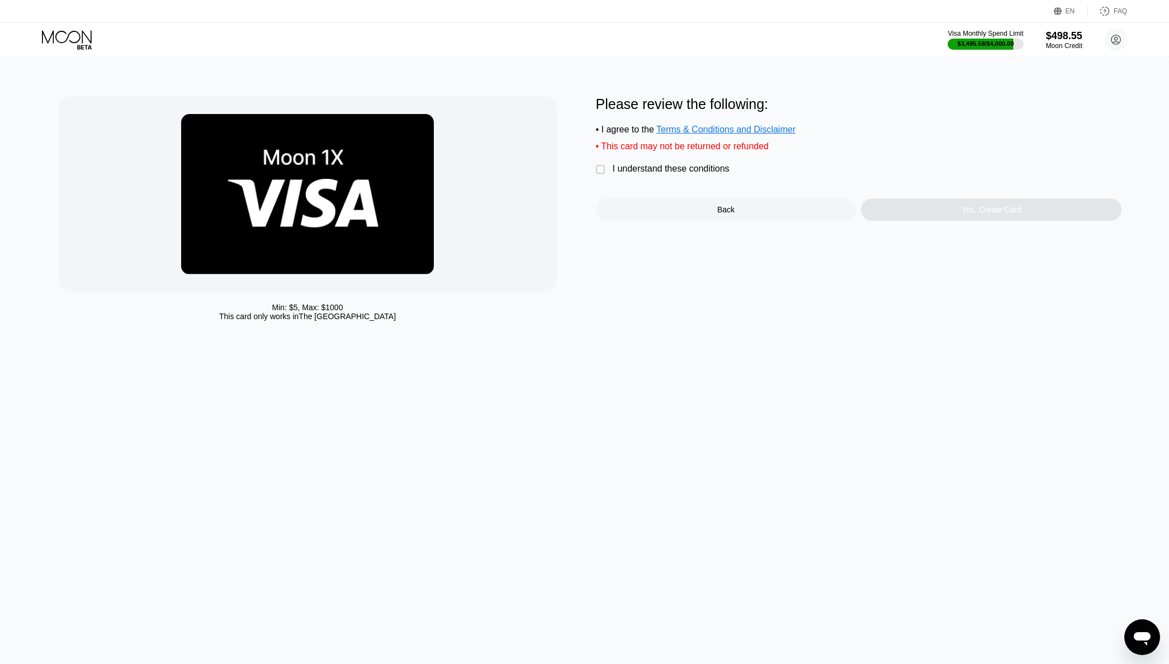
click at [713, 170] on div "I understand these conditions" at bounding box center [671, 169] width 117 height 10
click at [941, 218] on div "Yes, Create Card" at bounding box center [991, 210] width 261 height 22
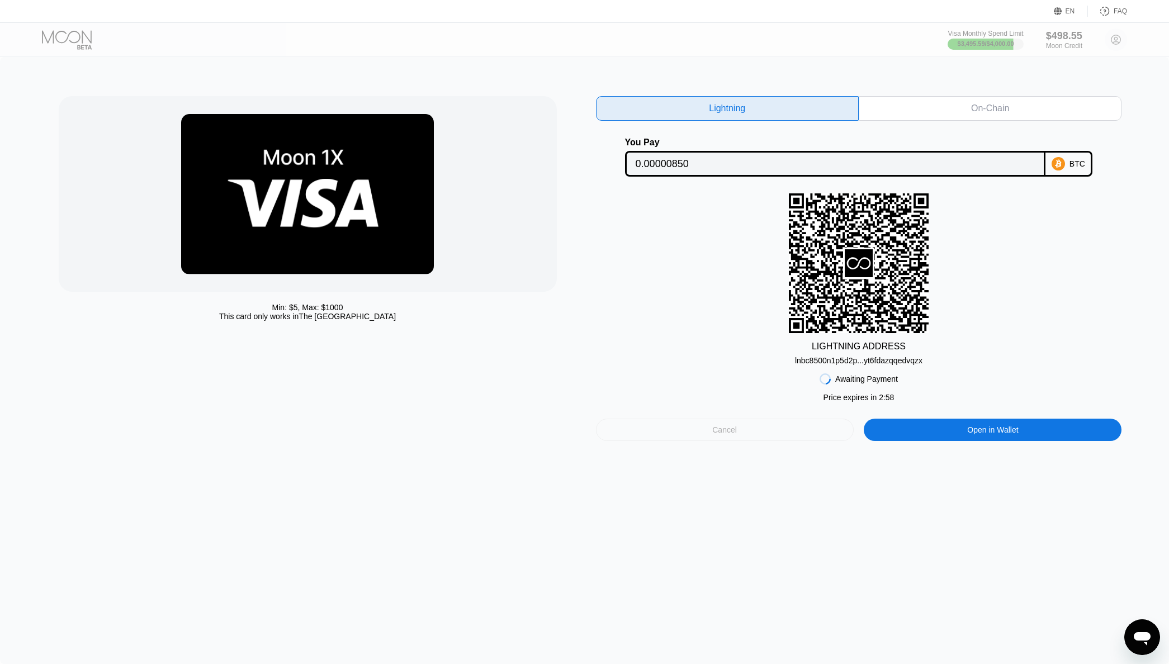
click at [746, 427] on div "Cancel" at bounding box center [725, 430] width 258 height 22
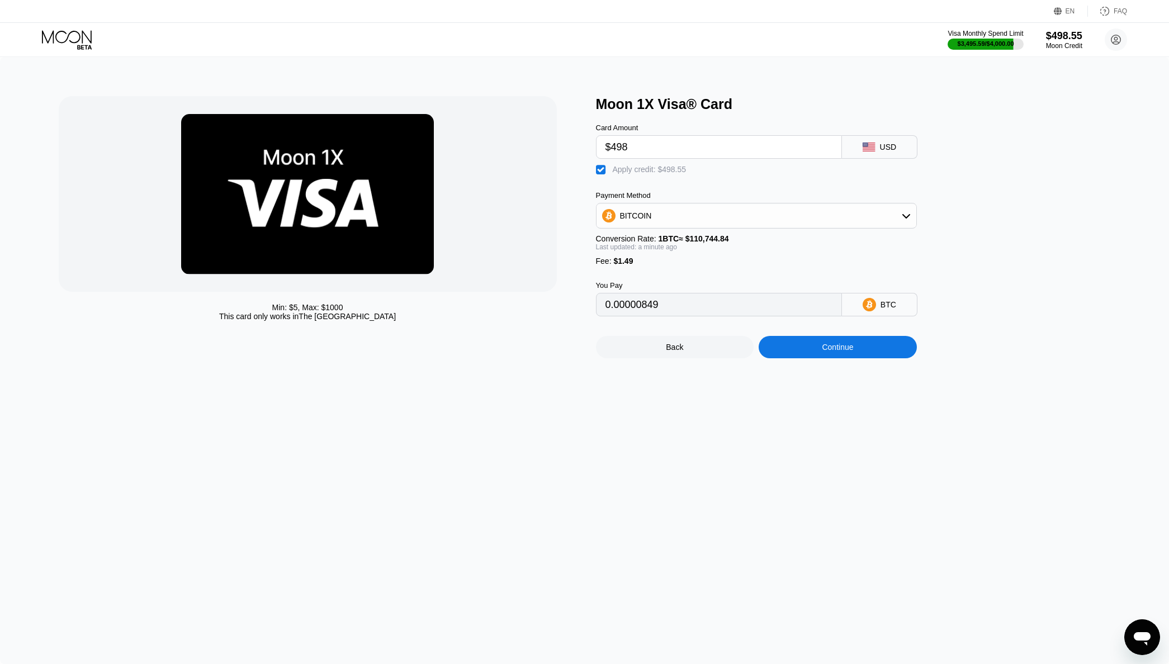
click at [670, 145] on input "$498" at bounding box center [719, 147] width 227 height 22
type input "$49"
type input "0"
type input "$497"
click at [844, 352] on div "Continue" at bounding box center [837, 347] width 31 height 9
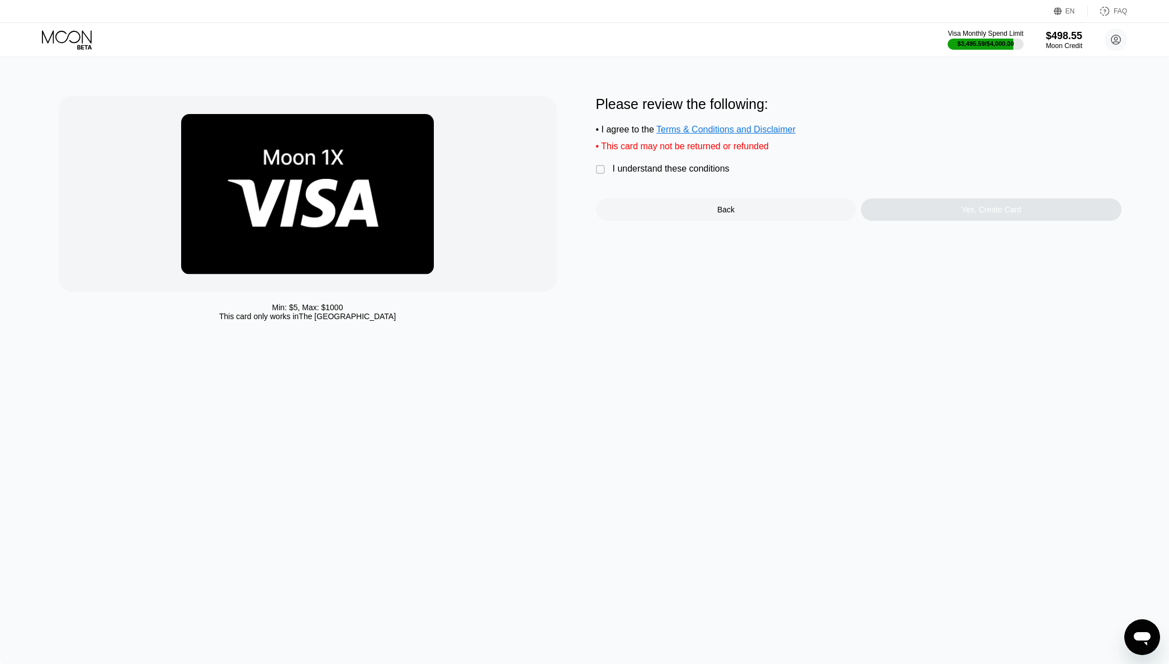
click at [693, 166] on div "I understand these conditions" at bounding box center [671, 169] width 117 height 10
click at [938, 208] on div "Yes, Create Card" at bounding box center [991, 210] width 261 height 22
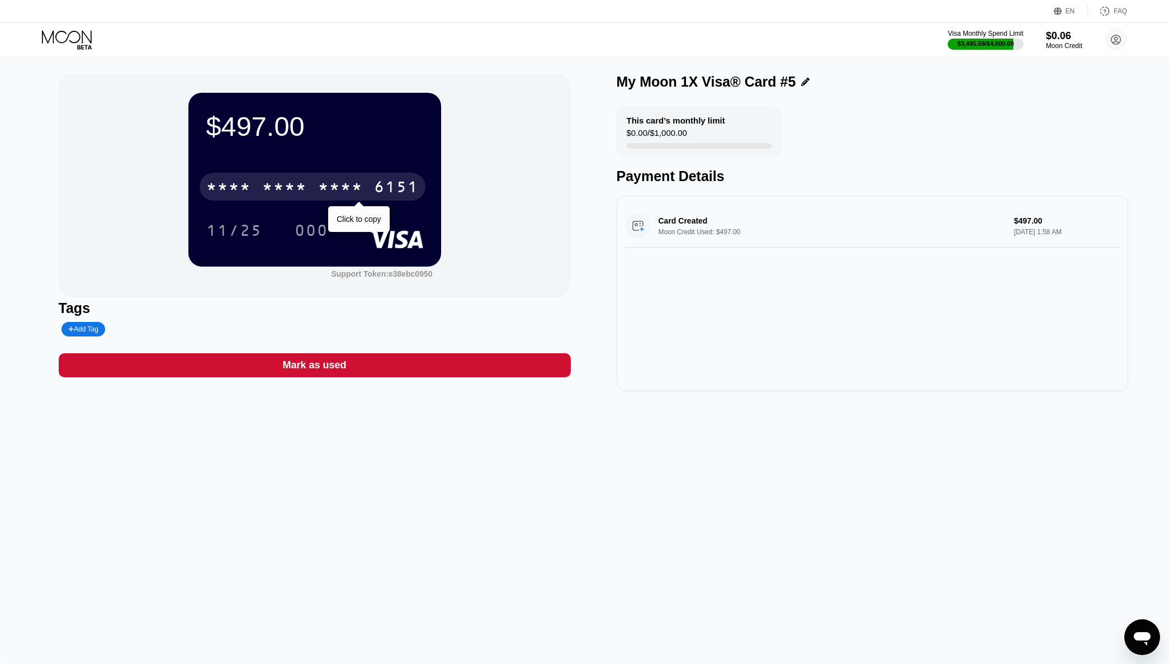
click at [355, 187] on div "* * * *" at bounding box center [340, 189] width 45 height 18
click at [1120, 34] on circle at bounding box center [1116, 40] width 22 height 22
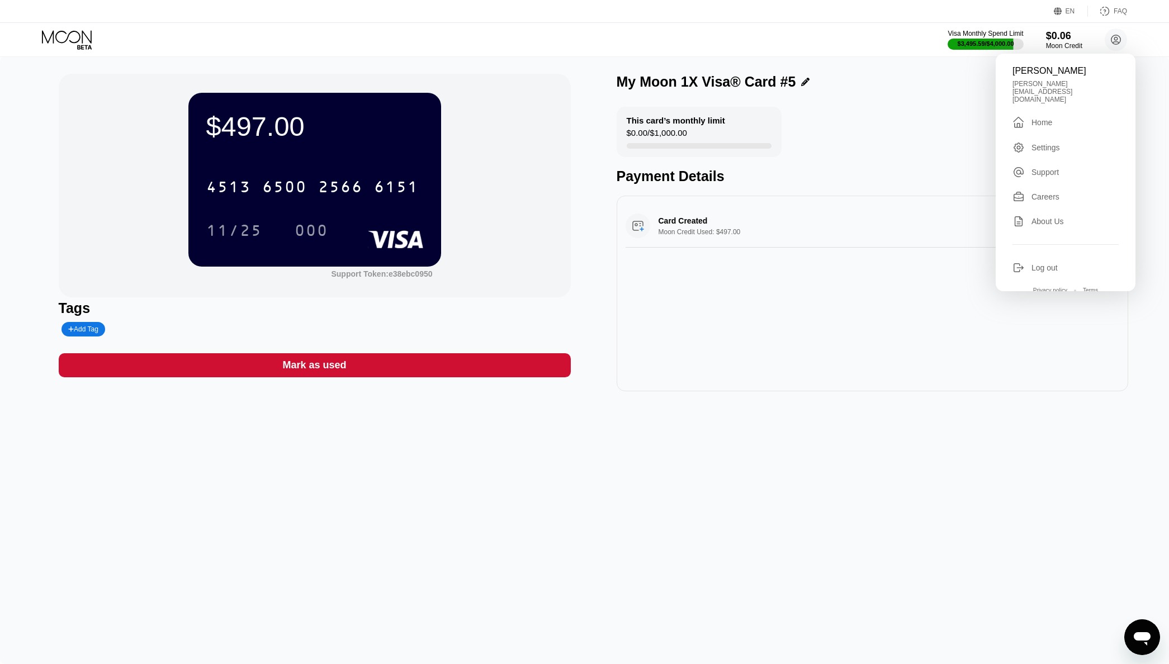
click at [1054, 263] on div "Log out" at bounding box center [1045, 267] width 26 height 9
